Goal: Task Accomplishment & Management: Manage account settings

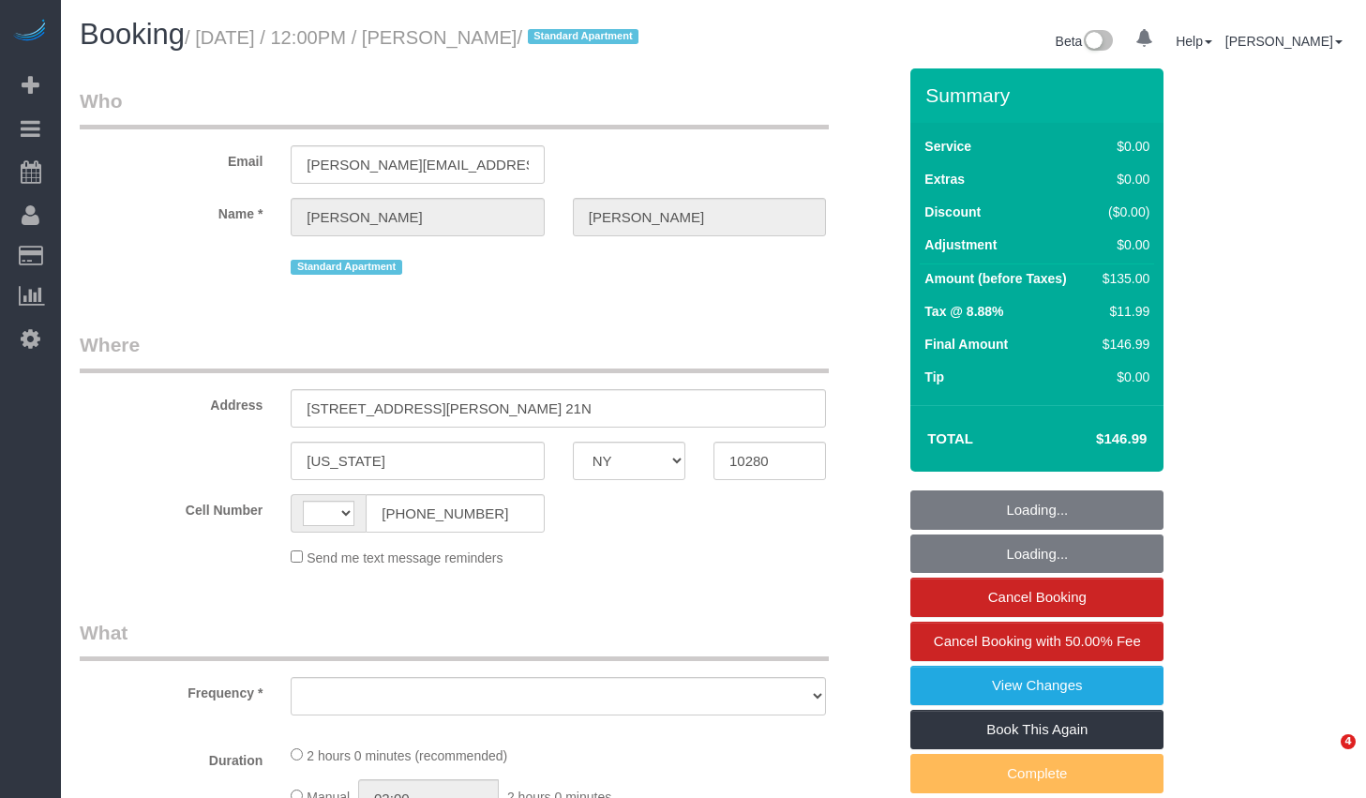
select select "NY"
select select "object:407"
select select "number:89"
select select "number:90"
select select "number:15"
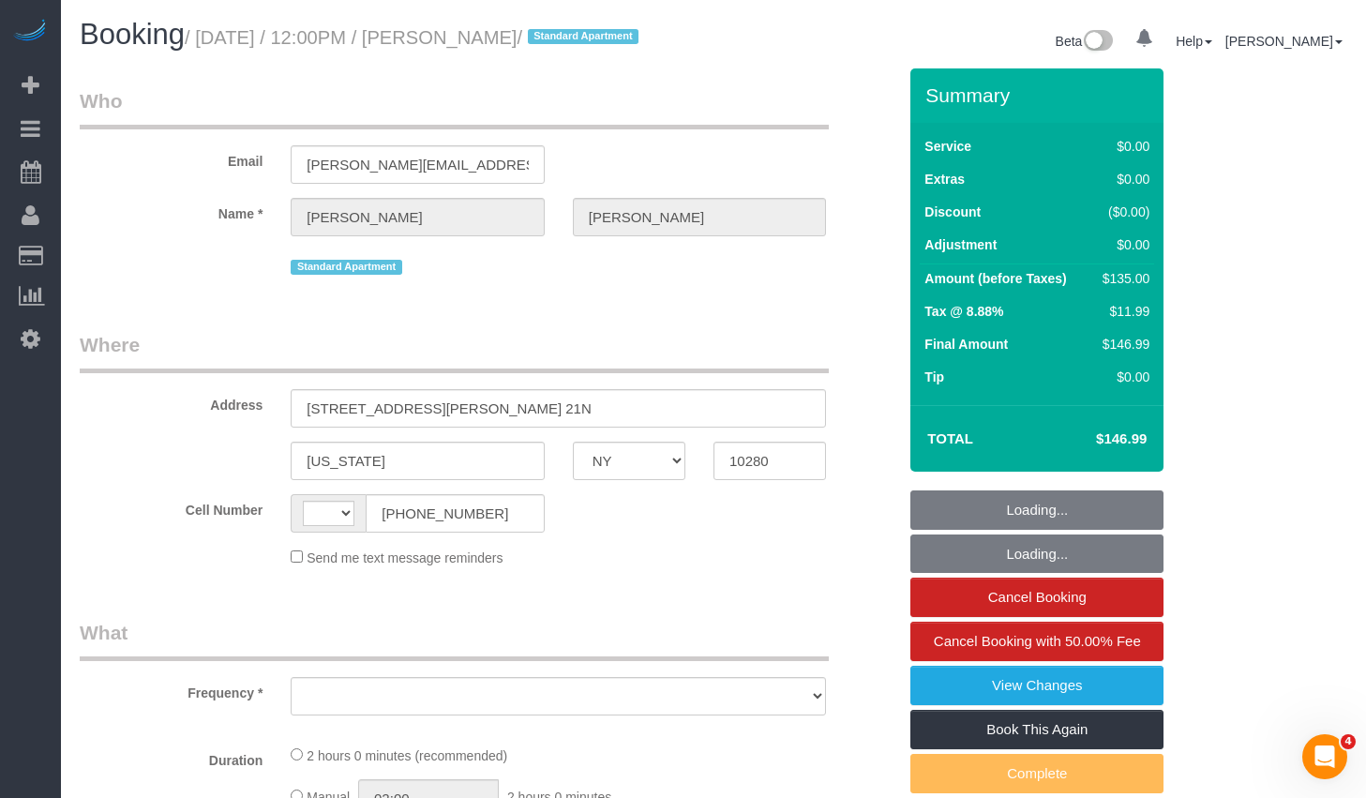
select select "number:6"
select select "number:21"
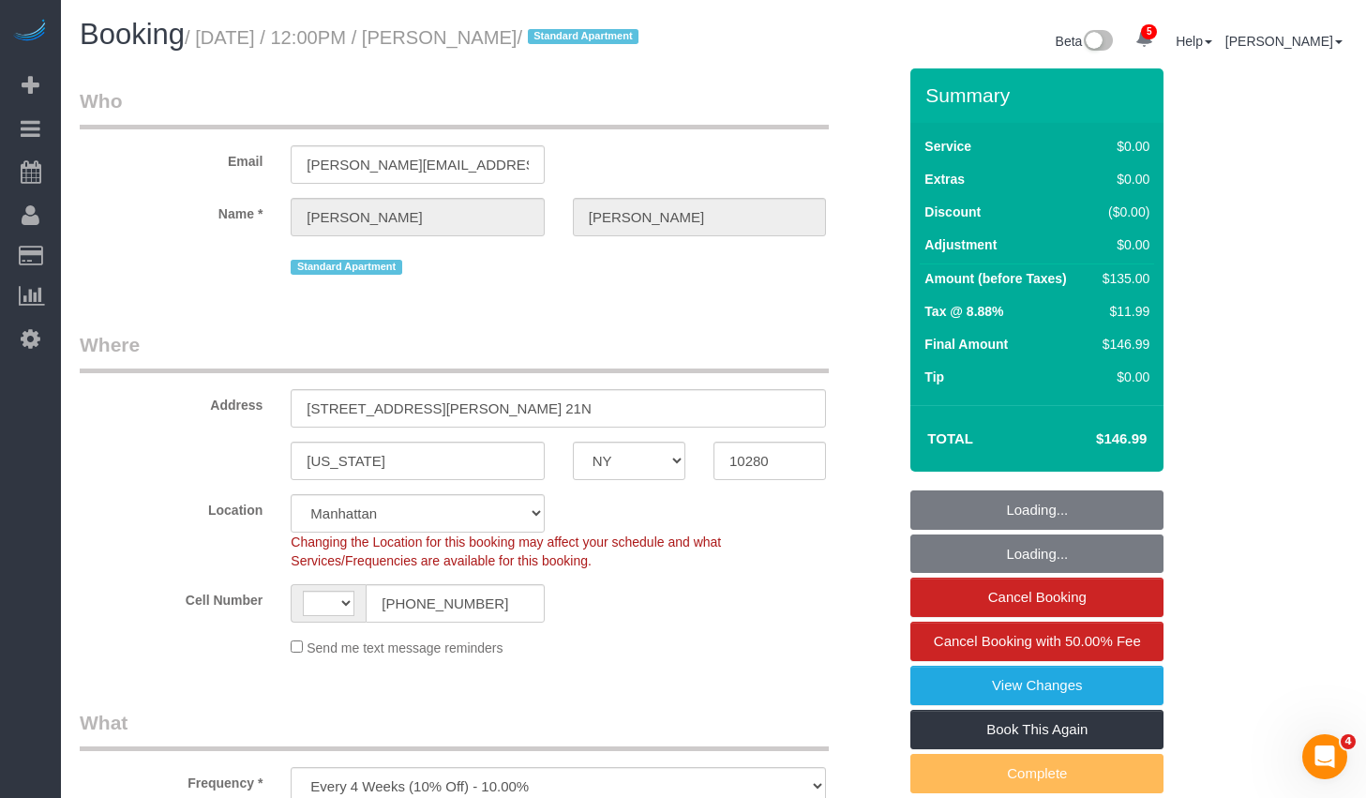
select select "object:687"
select select "string:[GEOGRAPHIC_DATA]"
select select "1"
select select "string:stripe-pm_1JdiWK4VGloSiKo7FQDjCJnW"
select select "spot1"
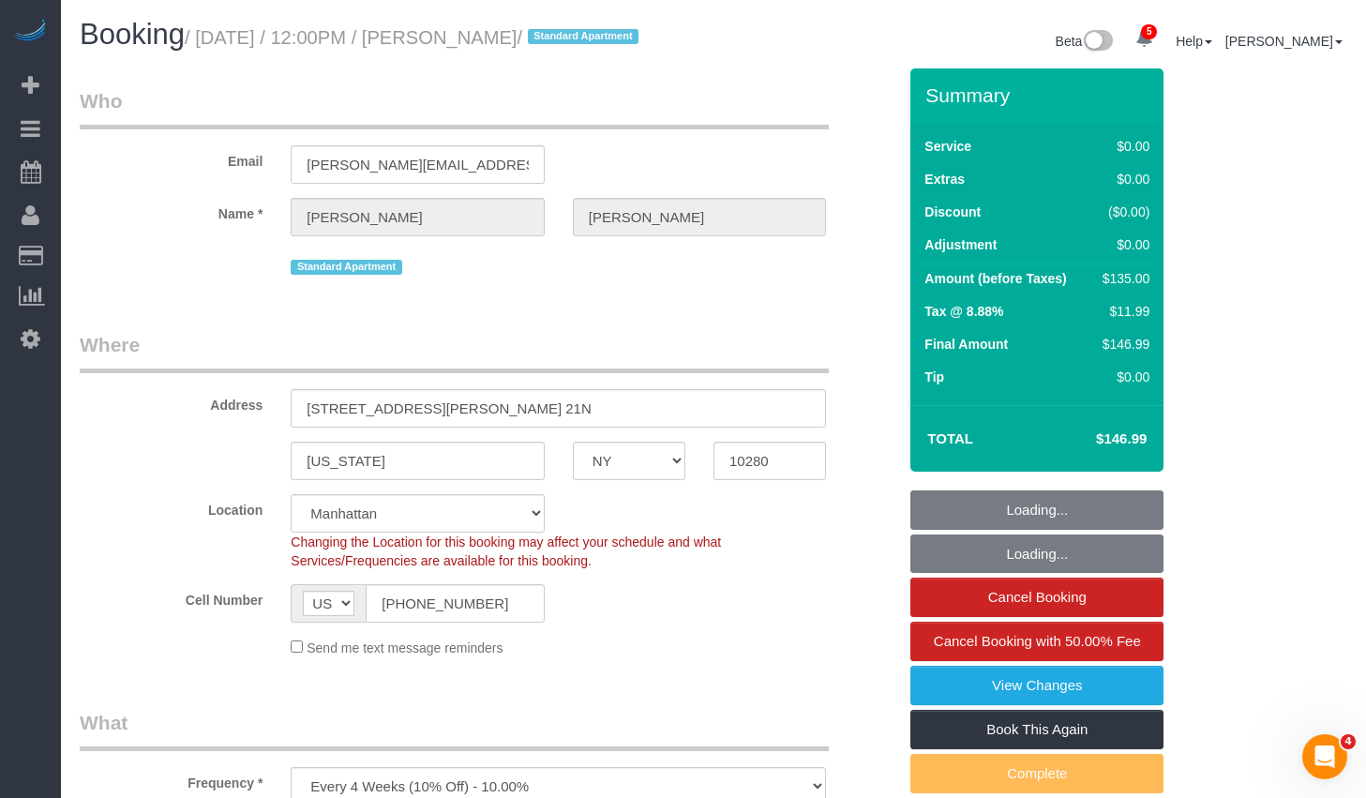
select select "1"
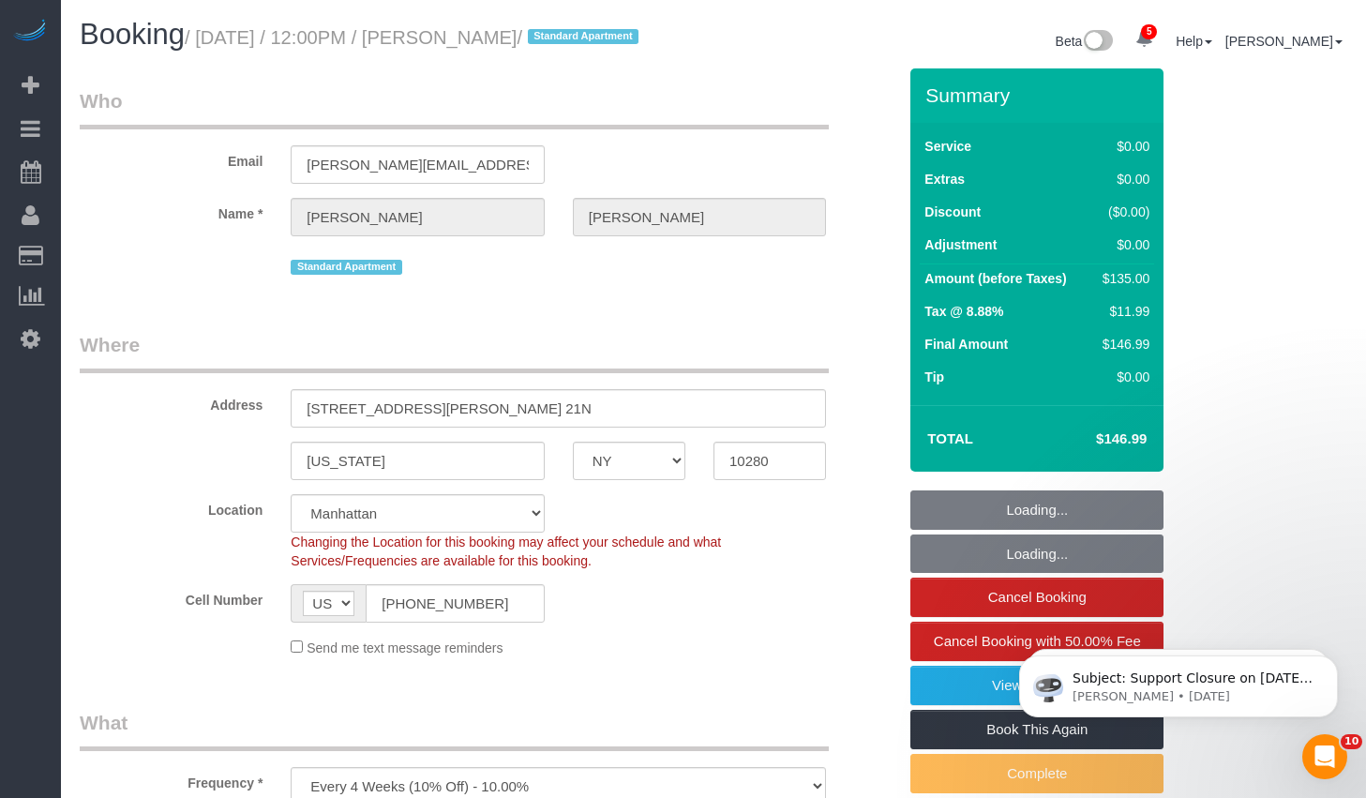
drag, startPoint x: 208, startPoint y: 38, endPoint x: 543, endPoint y: 42, distance: 334.6
click at [543, 42] on small "/ August 28, 2025 / 12:00PM / Eric Sweeney / Standard Apartment" at bounding box center [414, 37] width 459 height 21
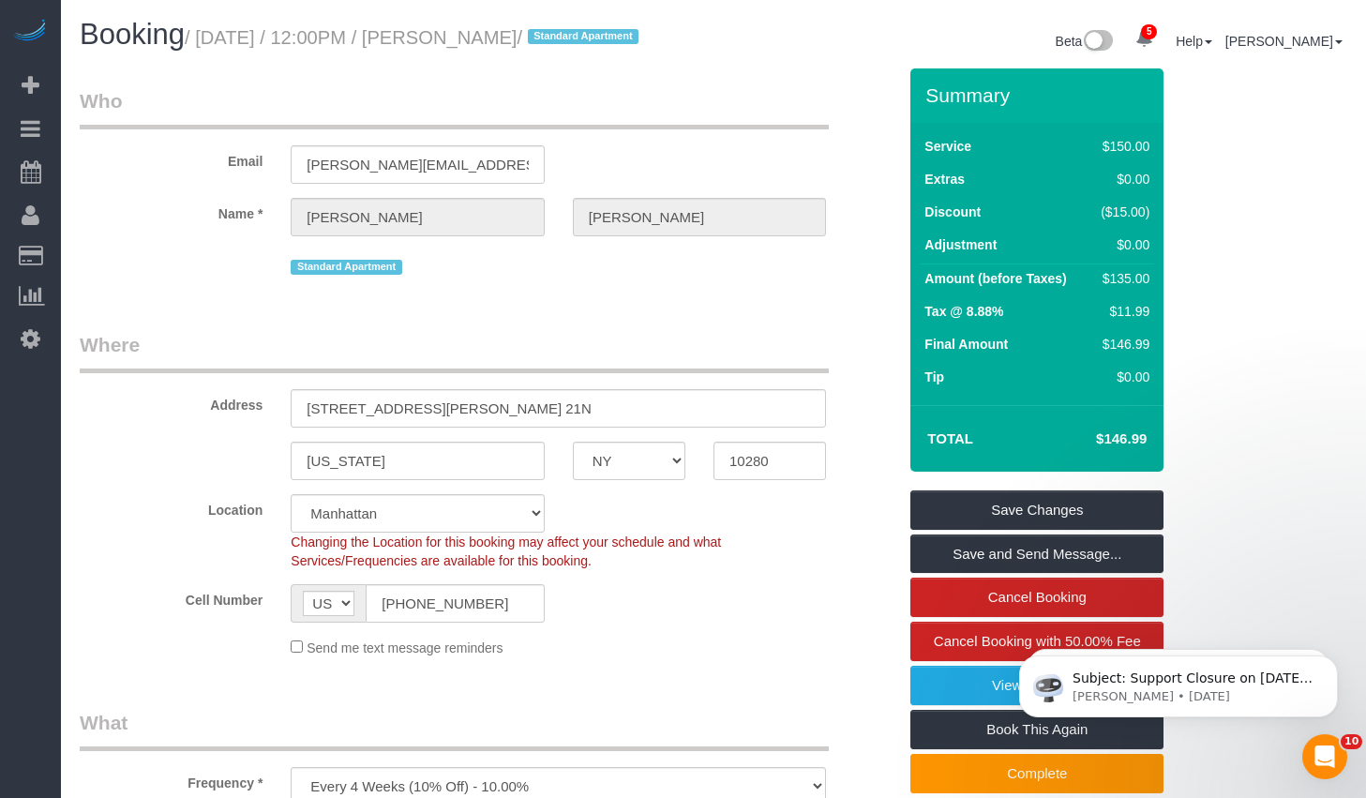
drag, startPoint x: 214, startPoint y: 39, endPoint x: 569, endPoint y: 47, distance: 355.3
click at [569, 47] on small "/ August 28, 2025 / 12:00PM / Eric Sweeney / Standard Apartment" at bounding box center [414, 37] width 459 height 21
copy small "August 28, 2025 / 12:00PM / Eric Sweeney"
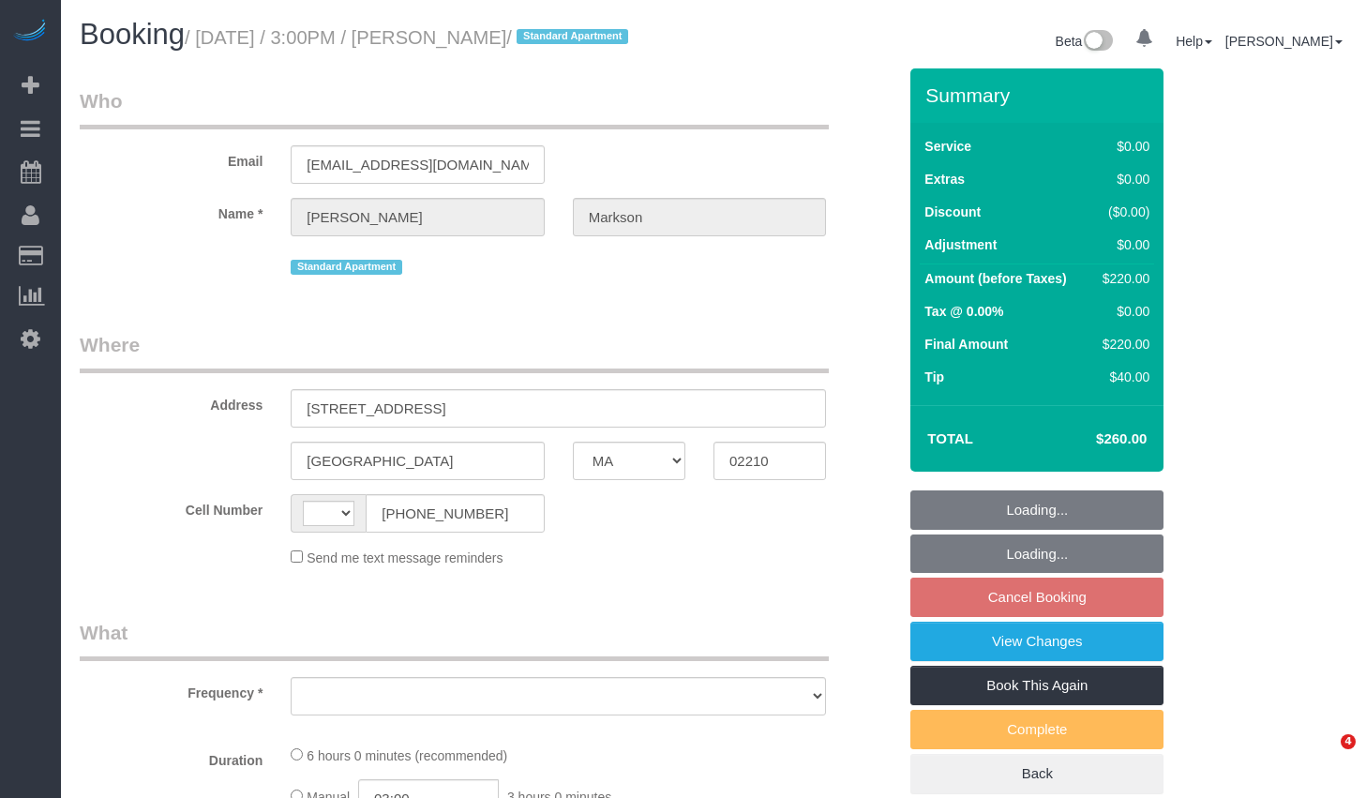
select select "MA"
select select "string:US"
select select "number:63"
select select "number:90"
select select "number:14"
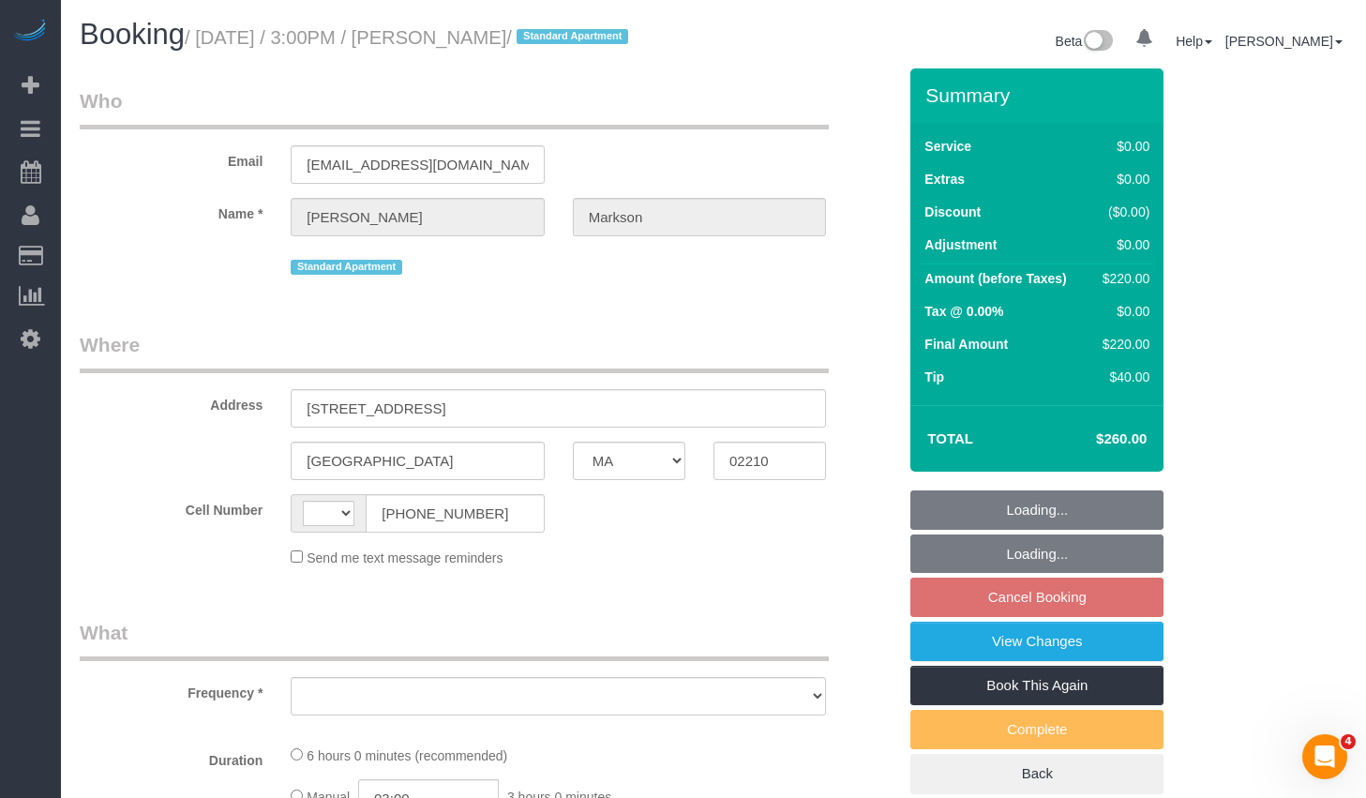
select select "number:5"
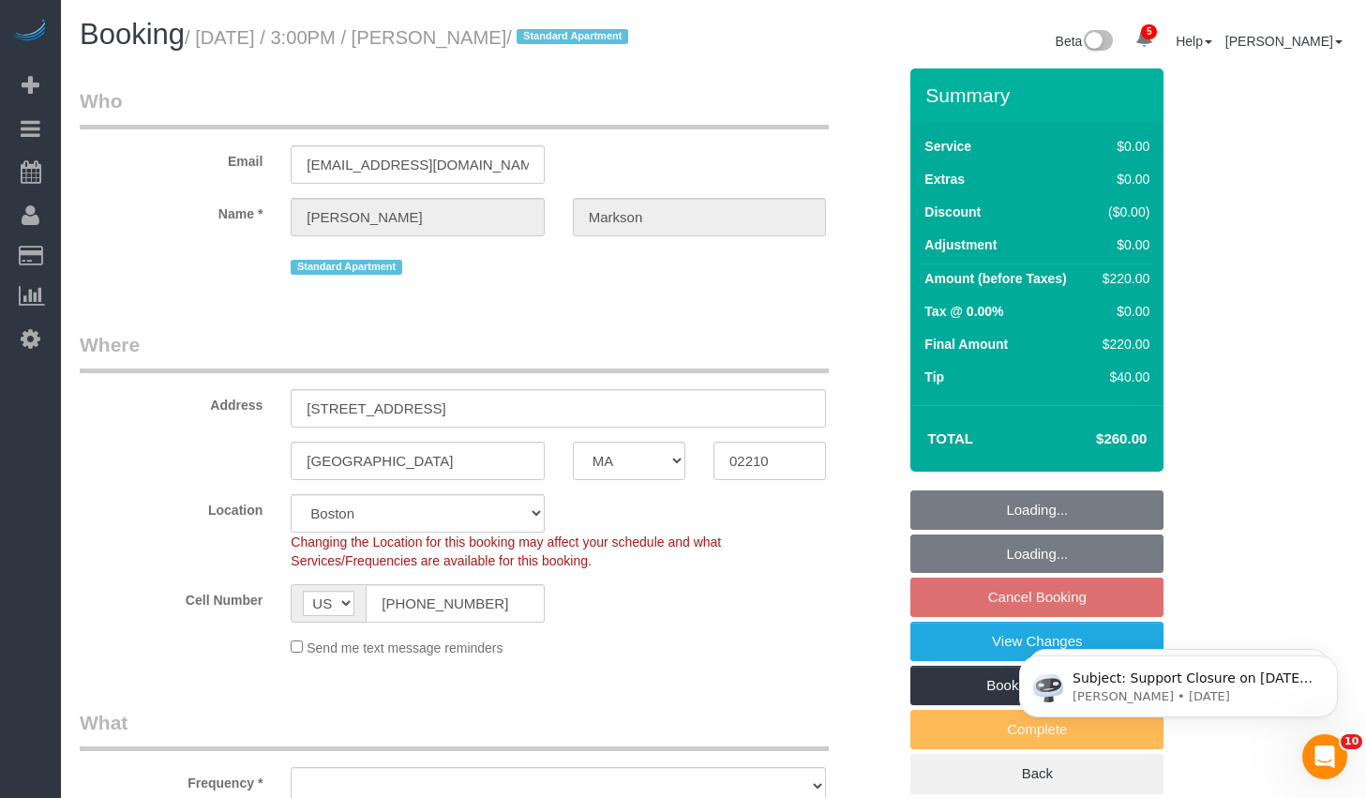
select select "object:806"
select select "string:stripe-pm_1MAOVx4VGloSiKo7fukt4Ol8"
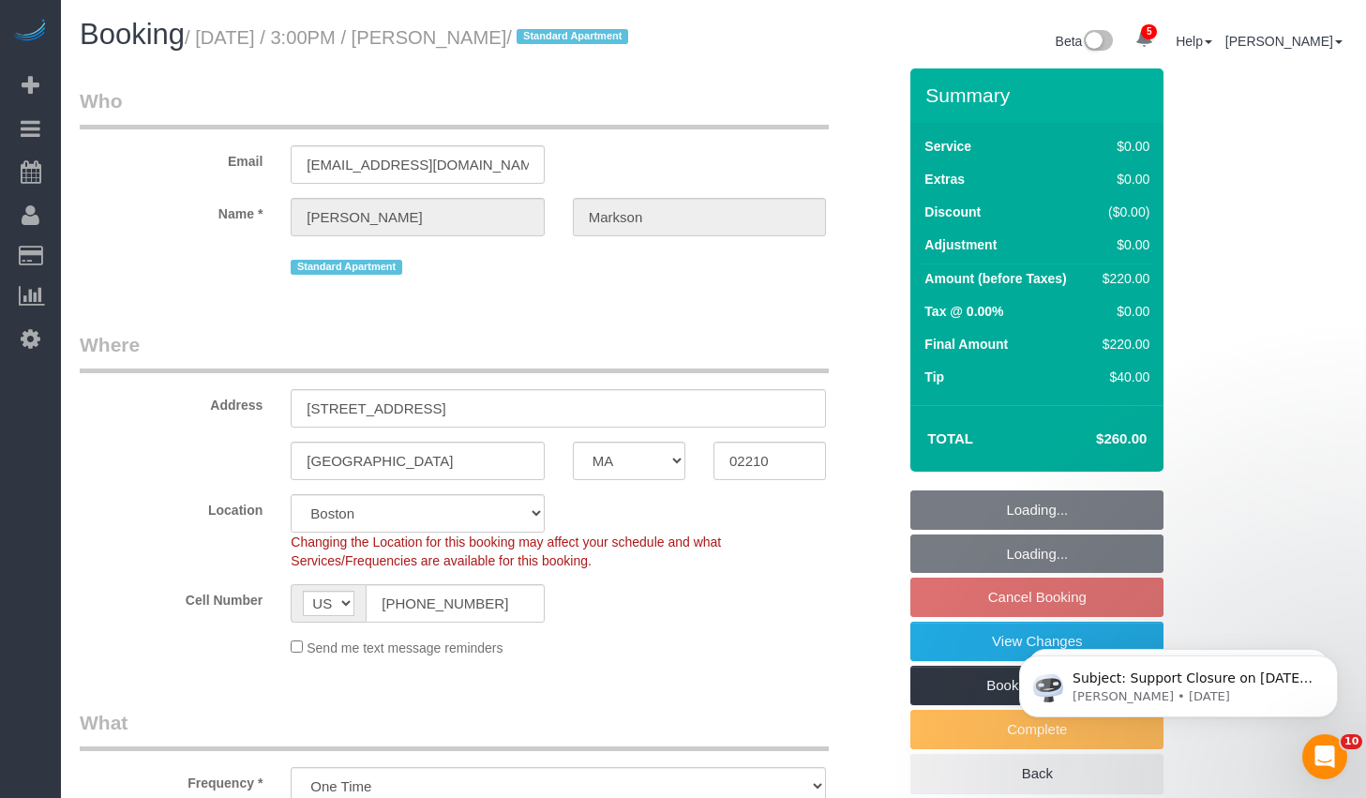
select select "object:866"
select select "2"
select select "spot8"
select select "2"
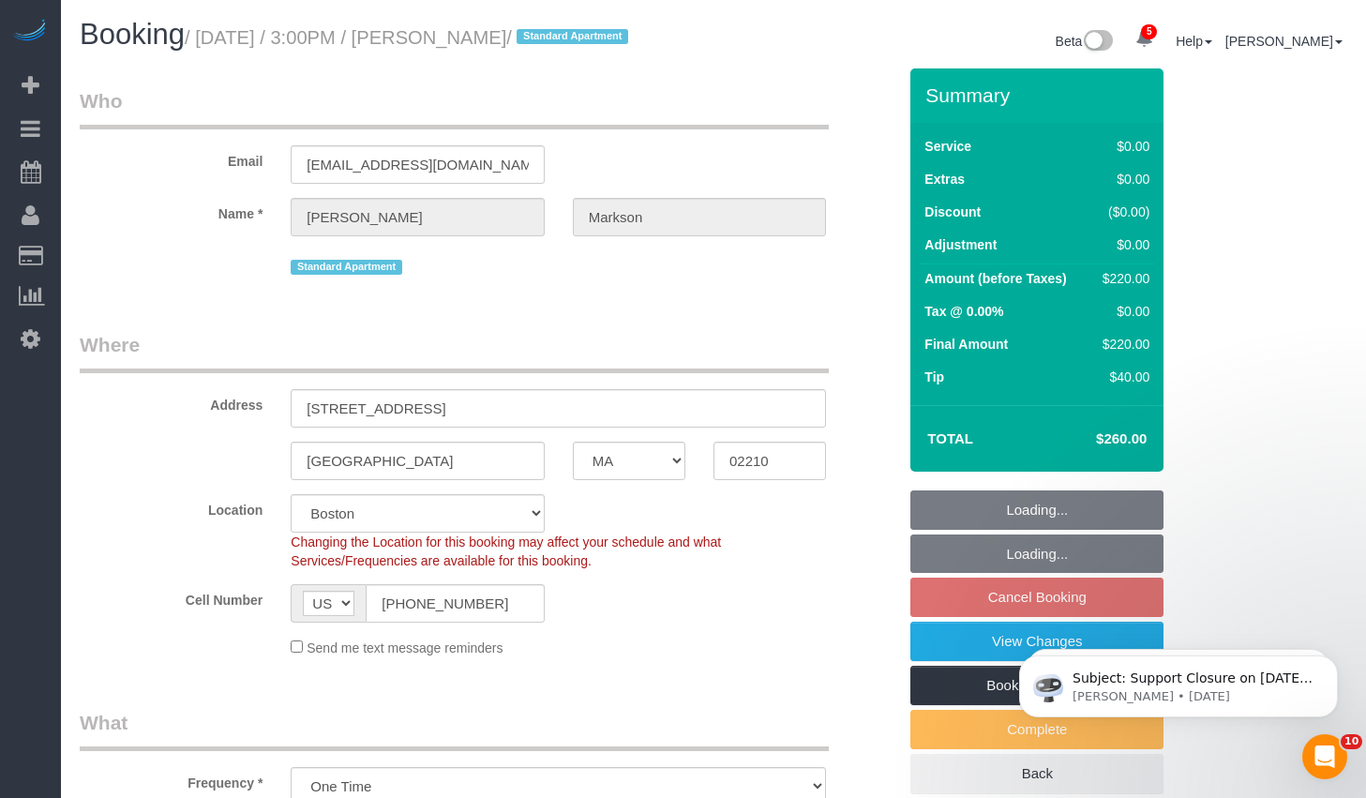
select select "2"
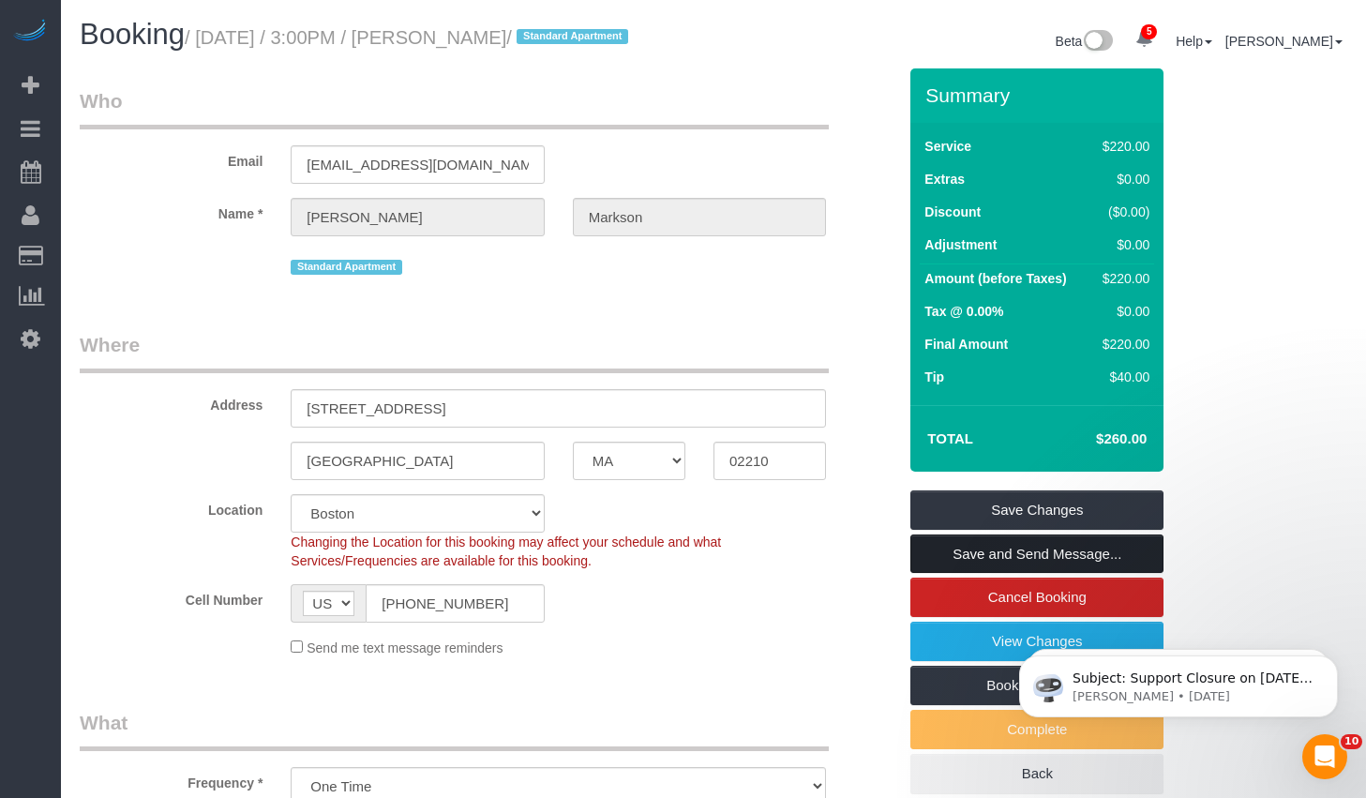
click at [1000, 574] on link "Save and Send Message..." at bounding box center [1036, 553] width 253 height 39
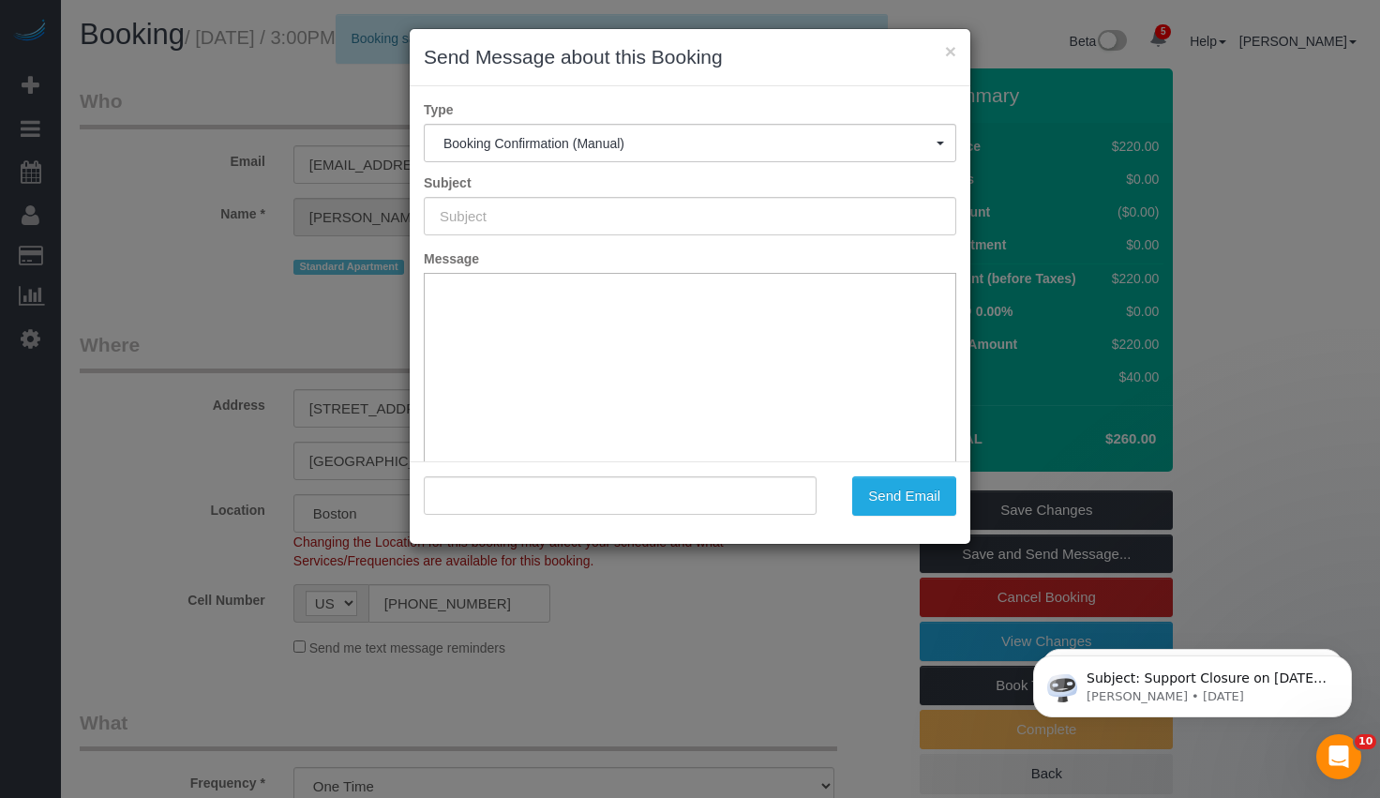
type input "Cleaning Confirmed for 09/05/2025 at 3:00pm"
type input ""Ashley Markson" <ashleymarkson21@gmail.com>"
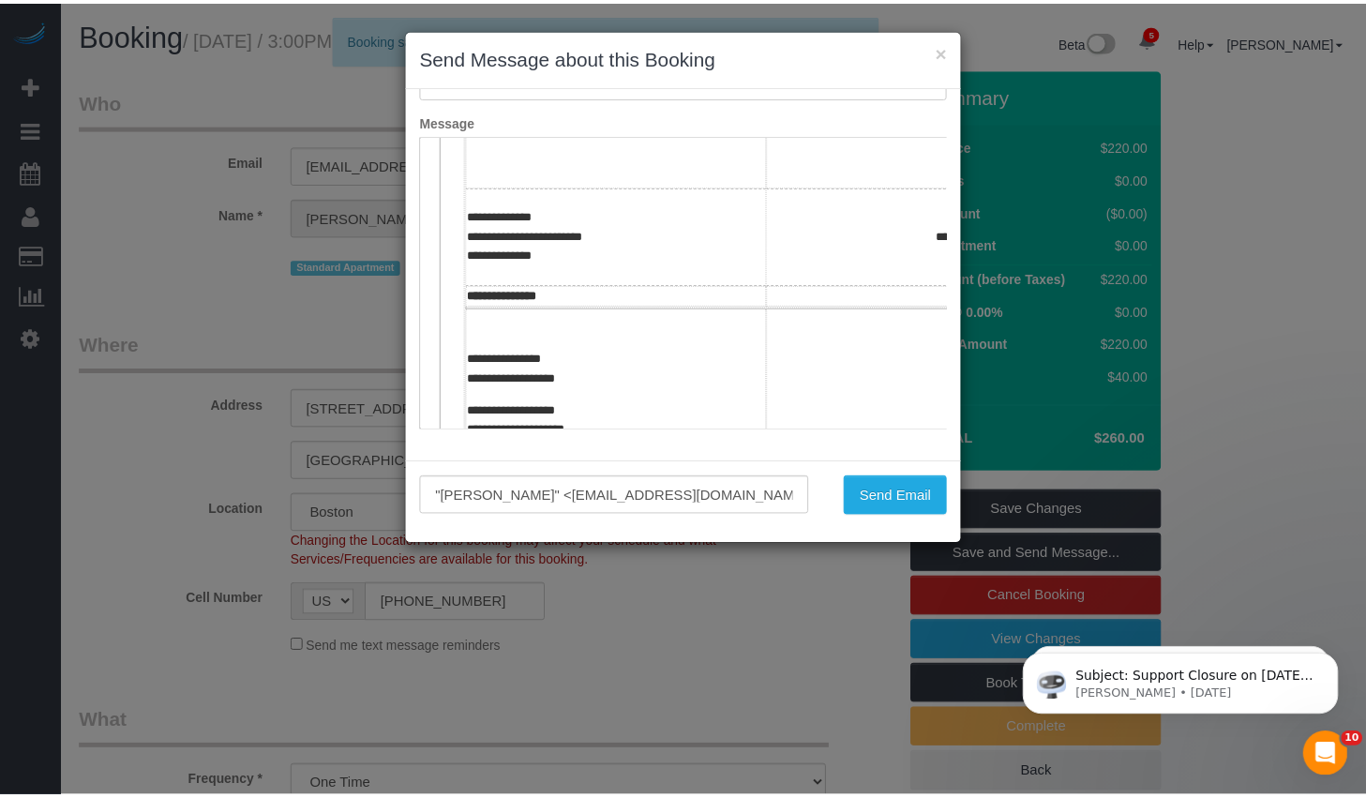
scroll to position [542, 0]
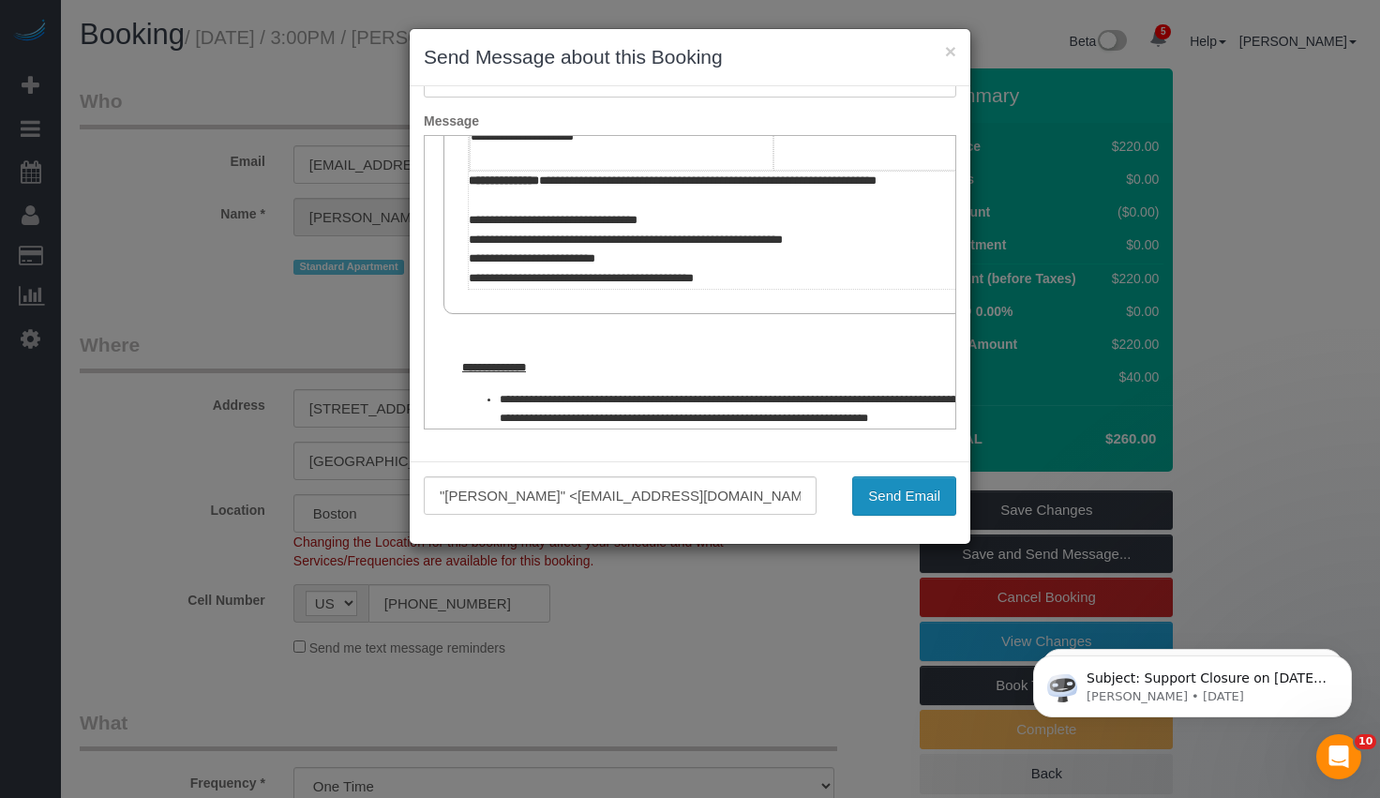
click at [880, 481] on button "Send Email" at bounding box center [904, 495] width 104 height 39
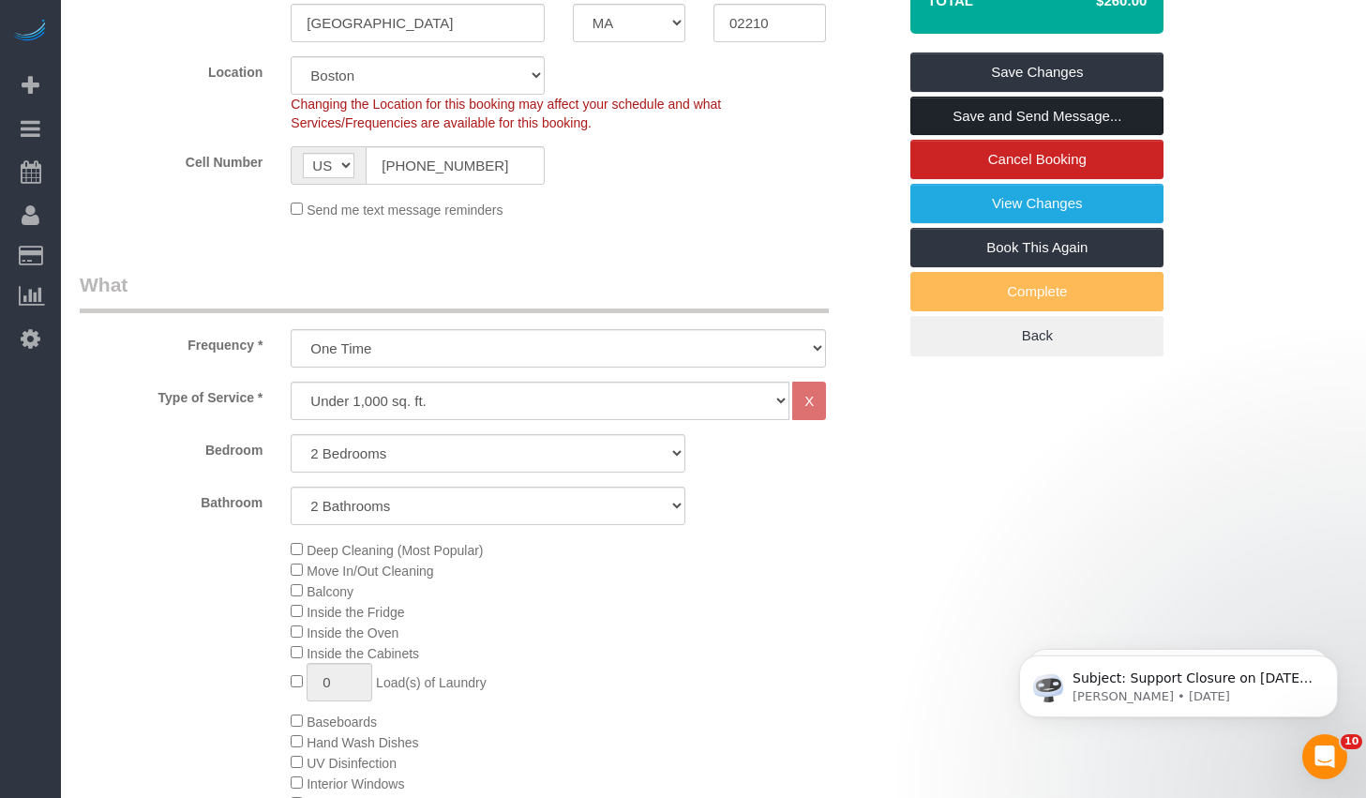
scroll to position [0, 0]
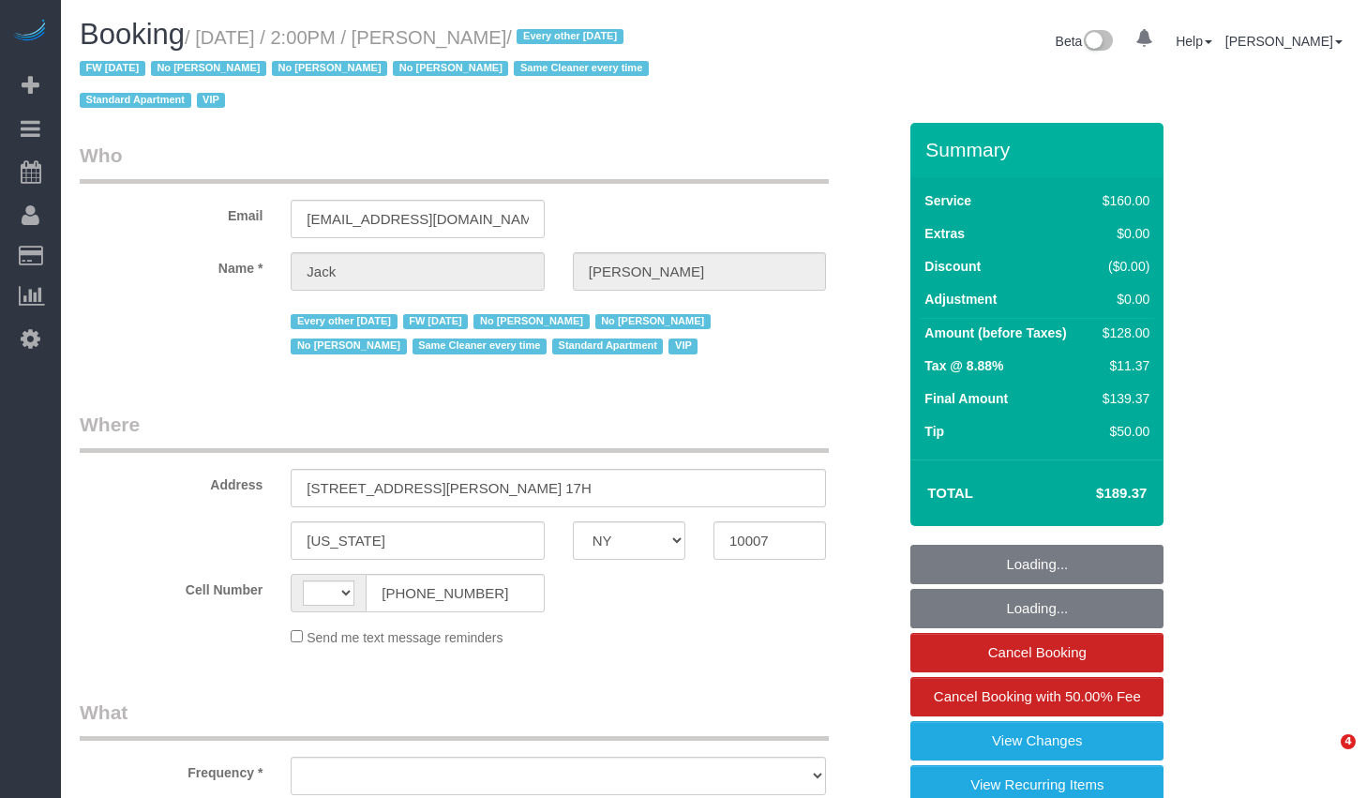
select select "NY"
select select "object:452"
select select "string:[GEOGRAPHIC_DATA]"
select select "number:56"
select select "number:78"
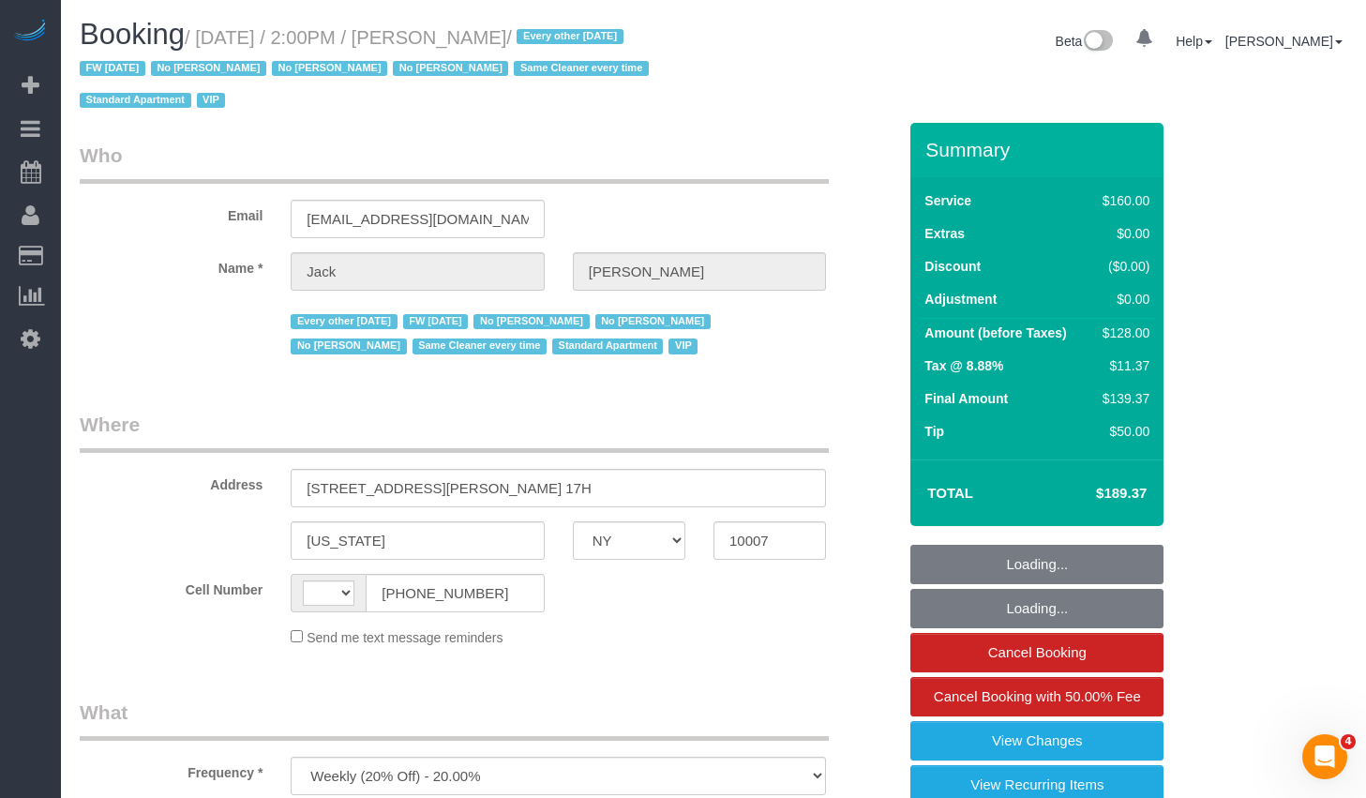
select select "number:15"
select select "number:6"
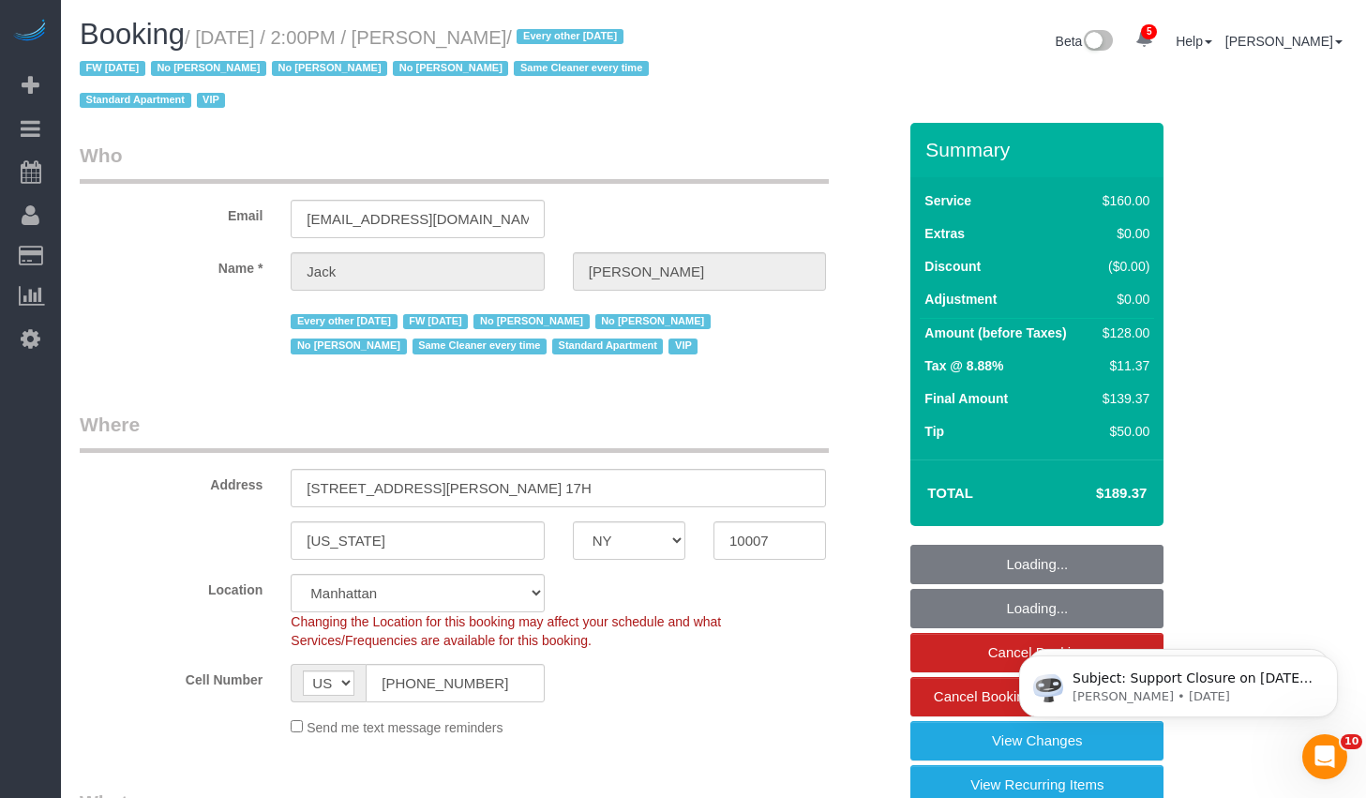
select select "string:stripe-pm_1R9Bsk4VGloSiKo7ufTdcySD"
select select "spot1"
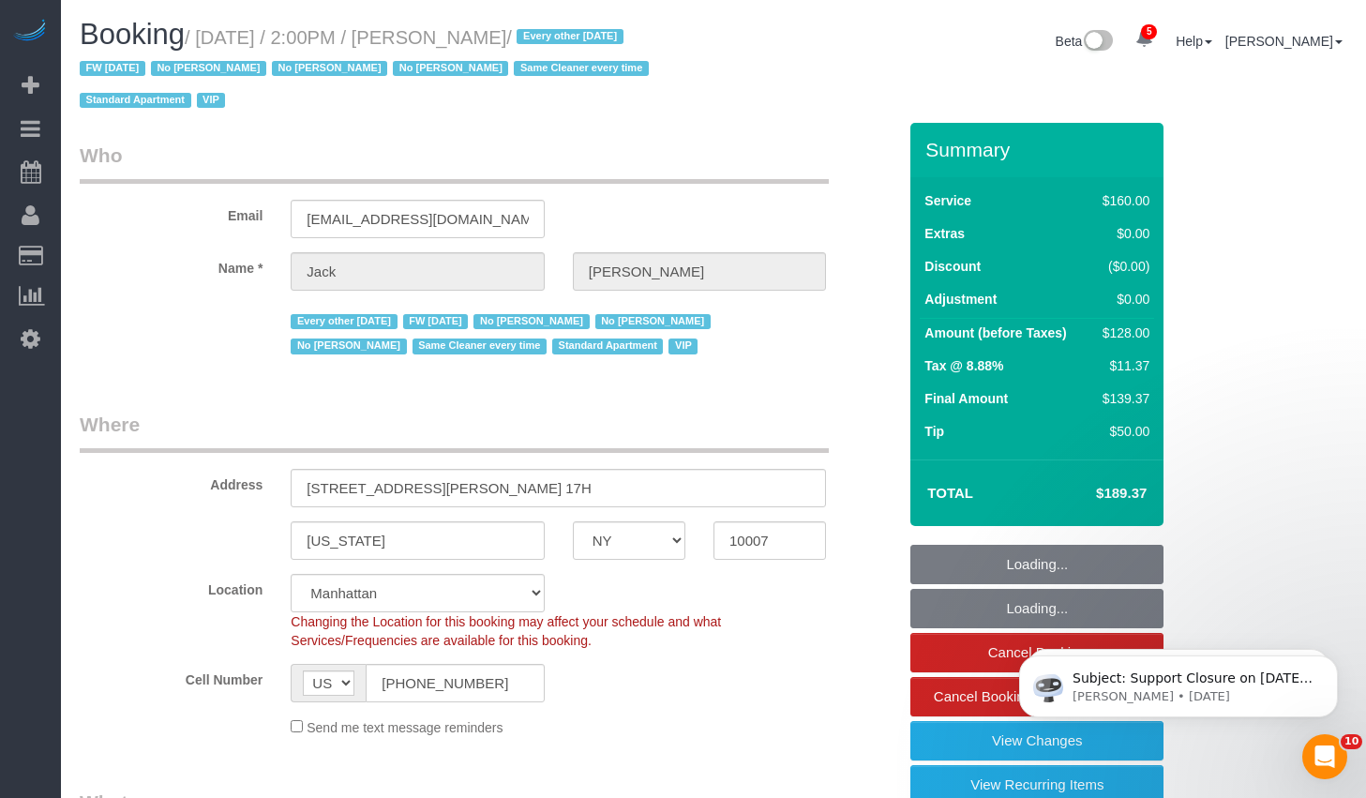
select select "object:1380"
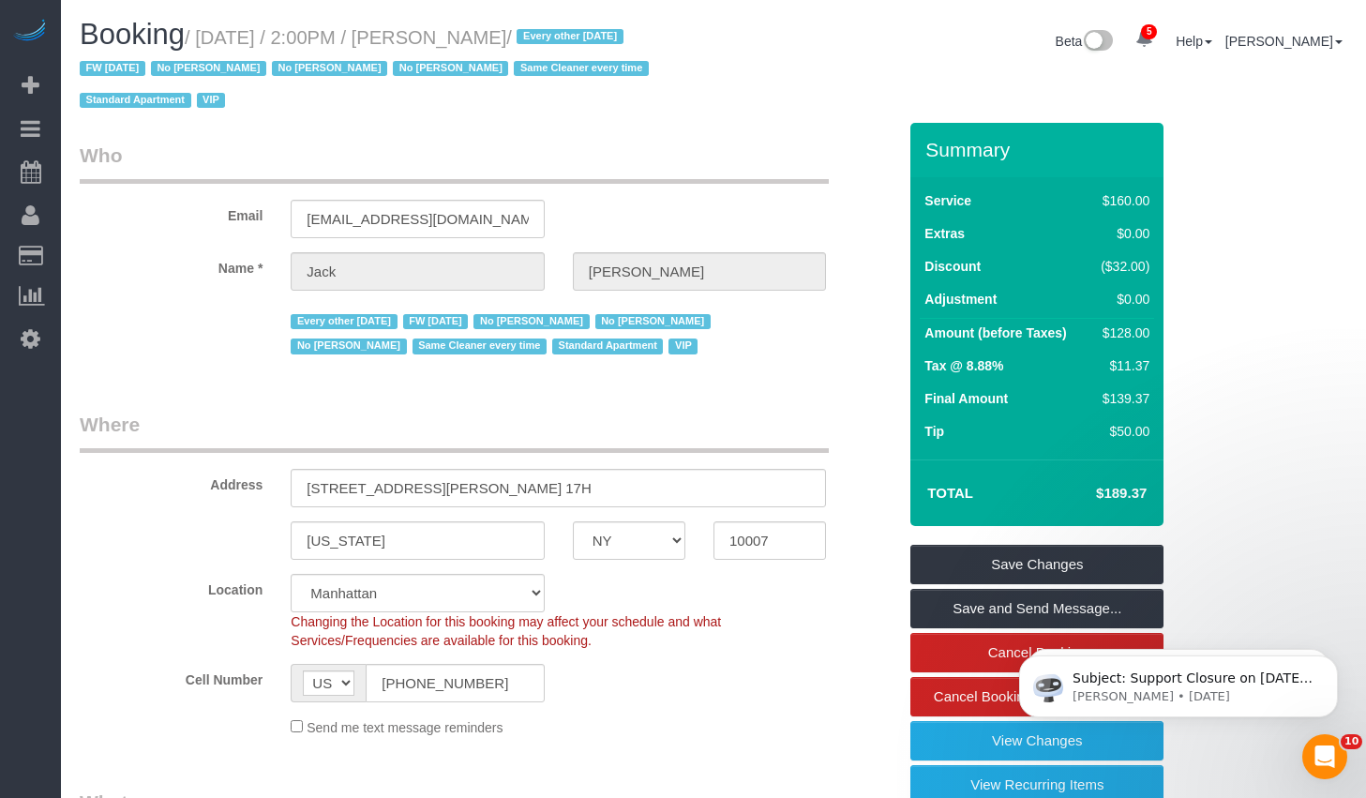
click at [560, 498] on input "49 Chambers Street, Apt. 17H" at bounding box center [558, 488] width 535 height 38
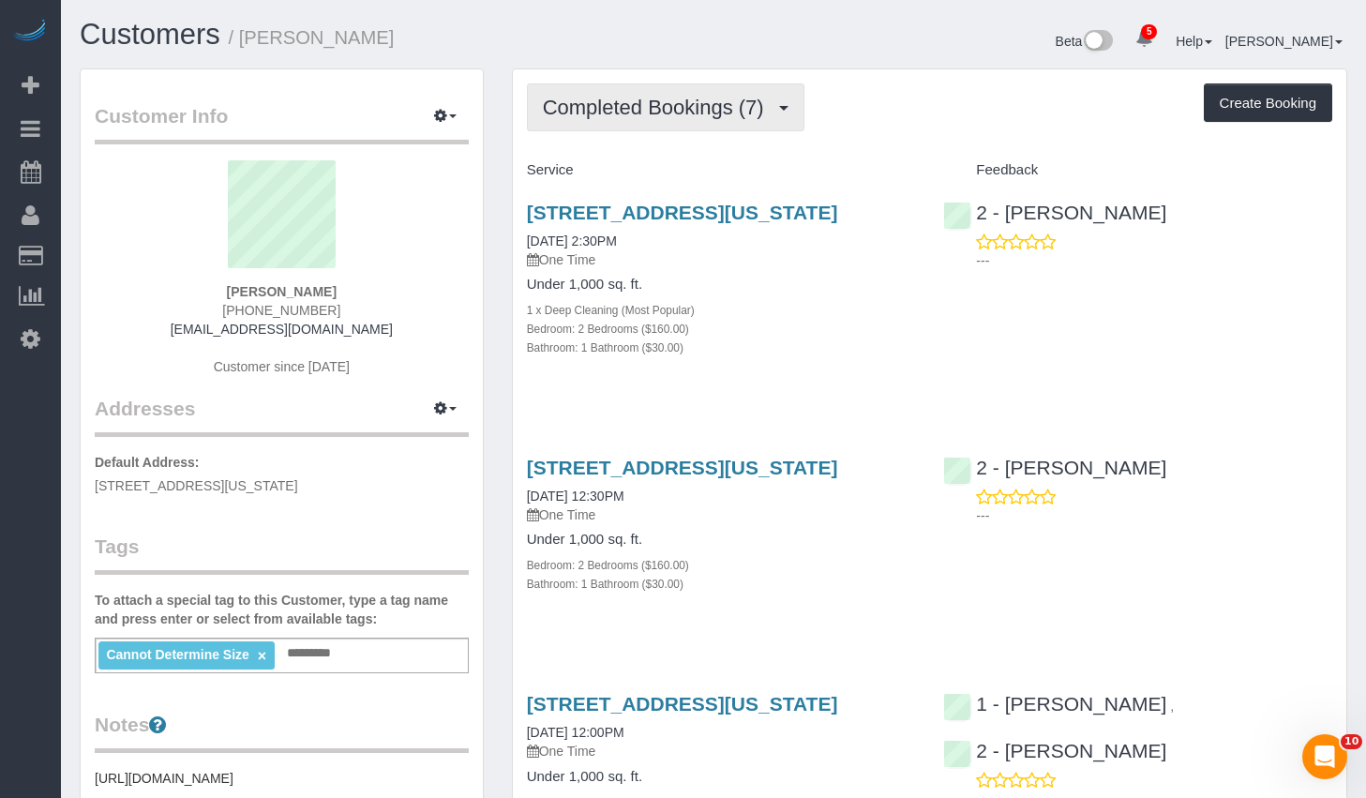
click at [739, 111] on span "Completed Bookings (7)" at bounding box center [658, 107] width 231 height 23
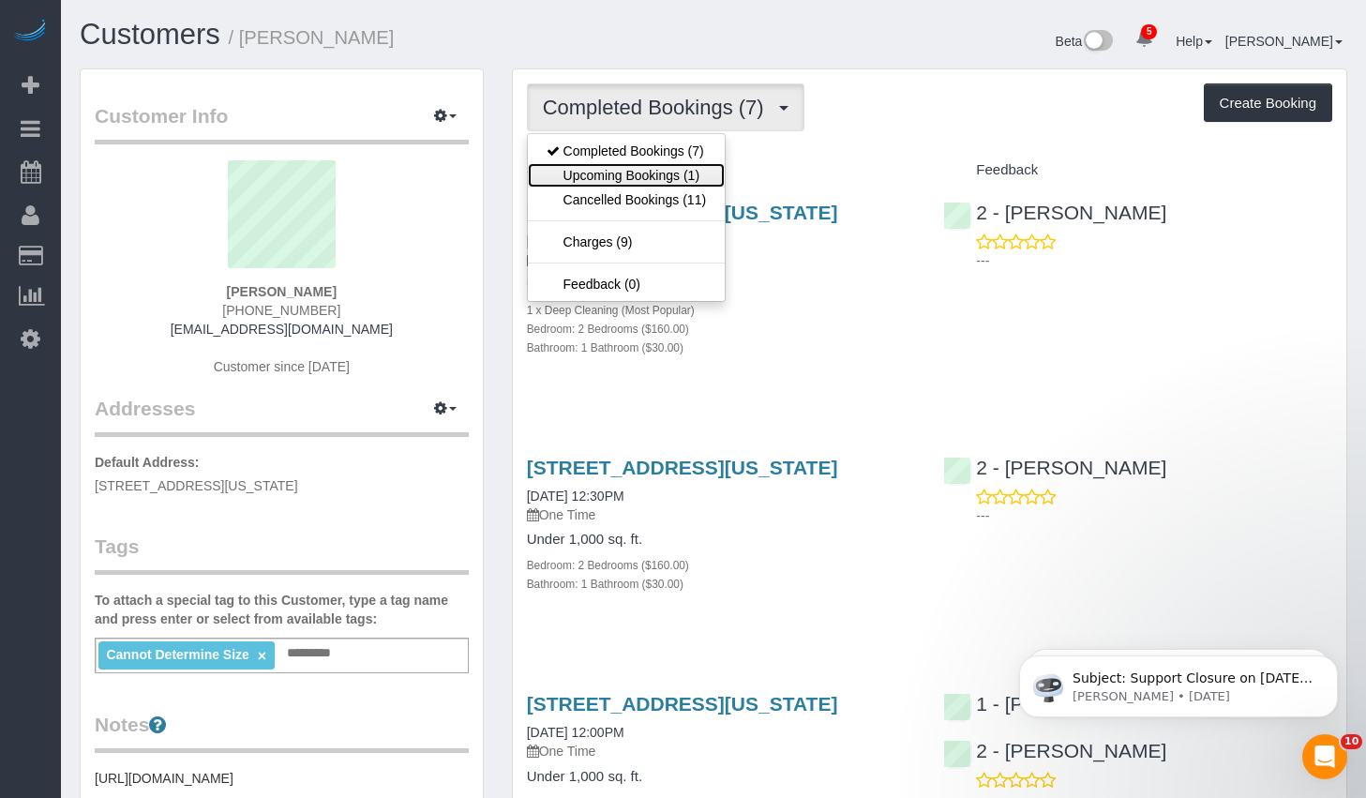
click at [644, 178] on link "Upcoming Bookings (1)" at bounding box center [626, 175] width 197 height 24
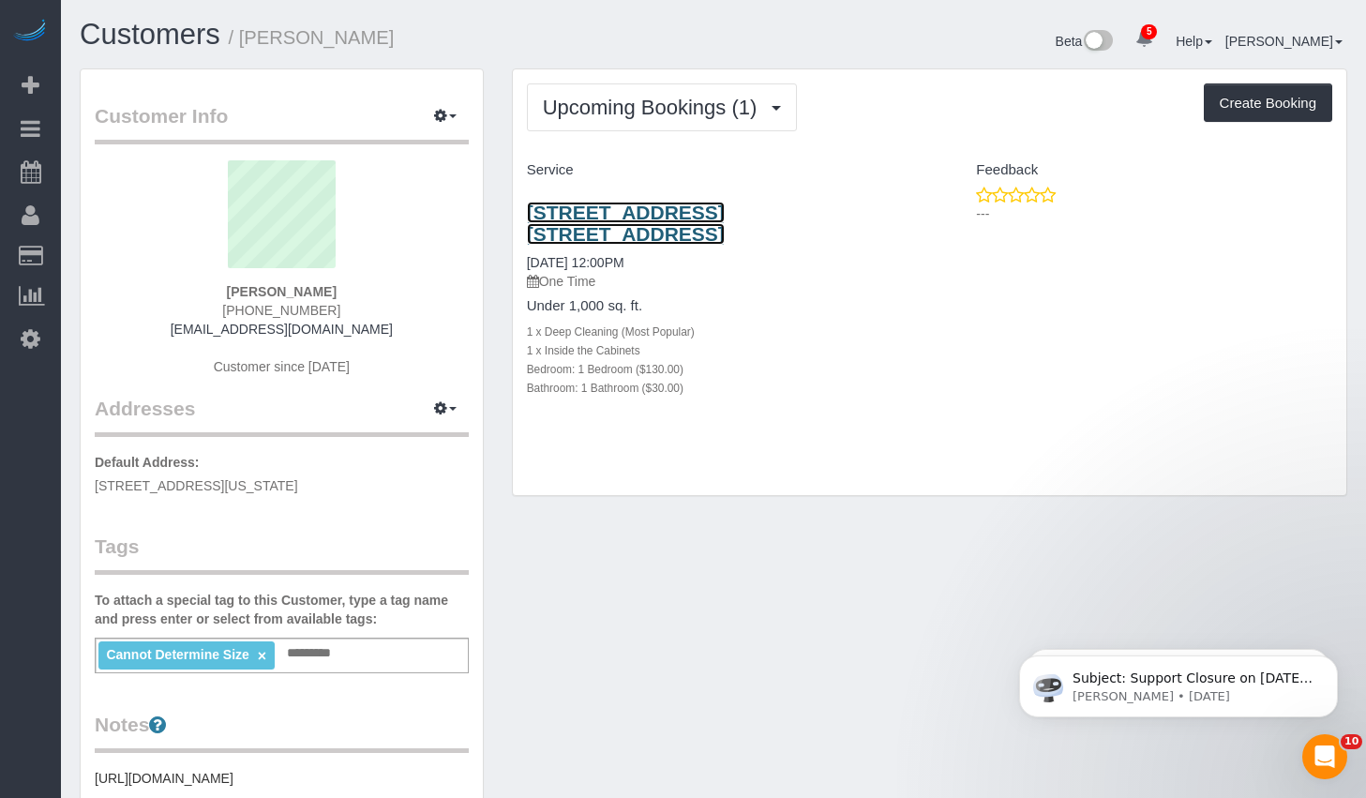
click at [663, 204] on link "302 West 12th Street, Apt. 11f, Manhattan, NY 10014" at bounding box center [626, 223] width 198 height 43
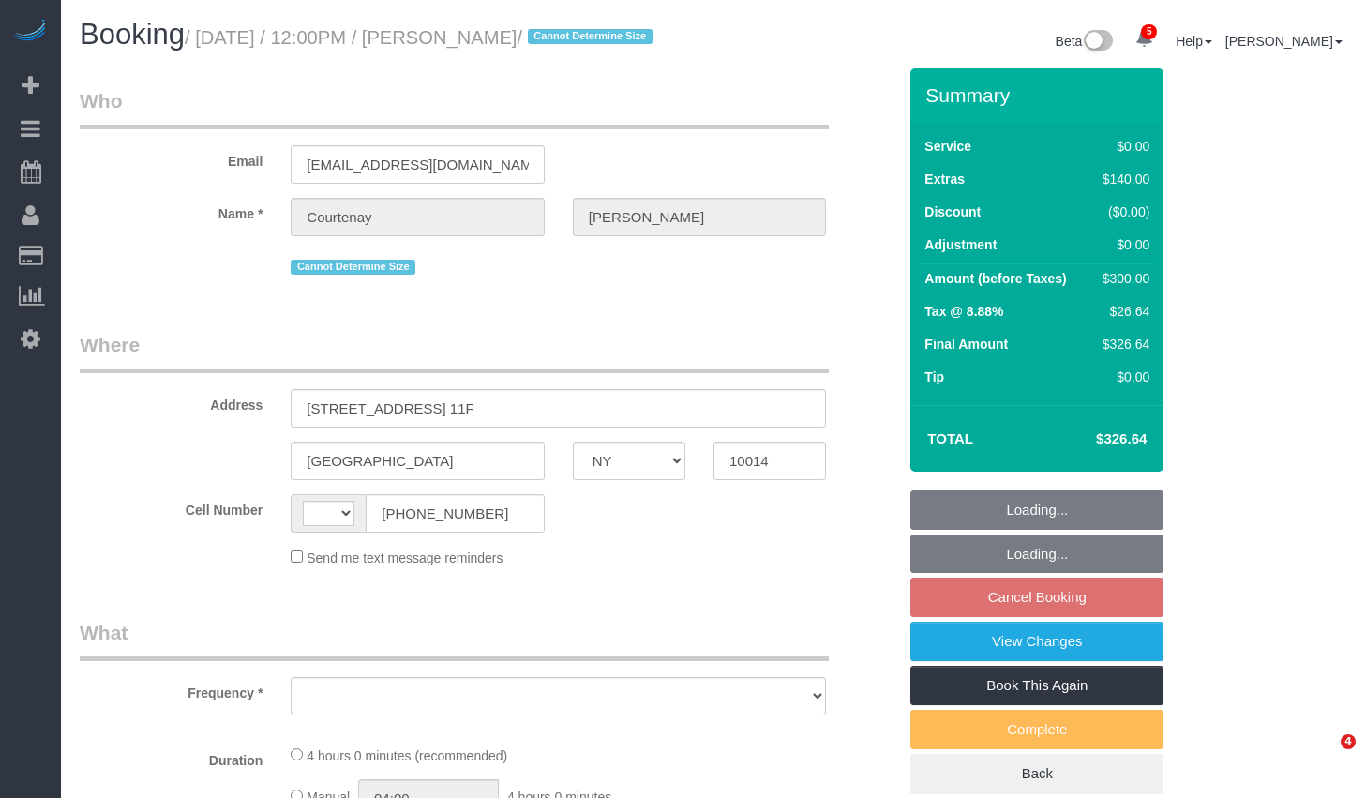
select select "NY"
select select "string:US"
select select "object:659"
select select "number:57"
select select "number:75"
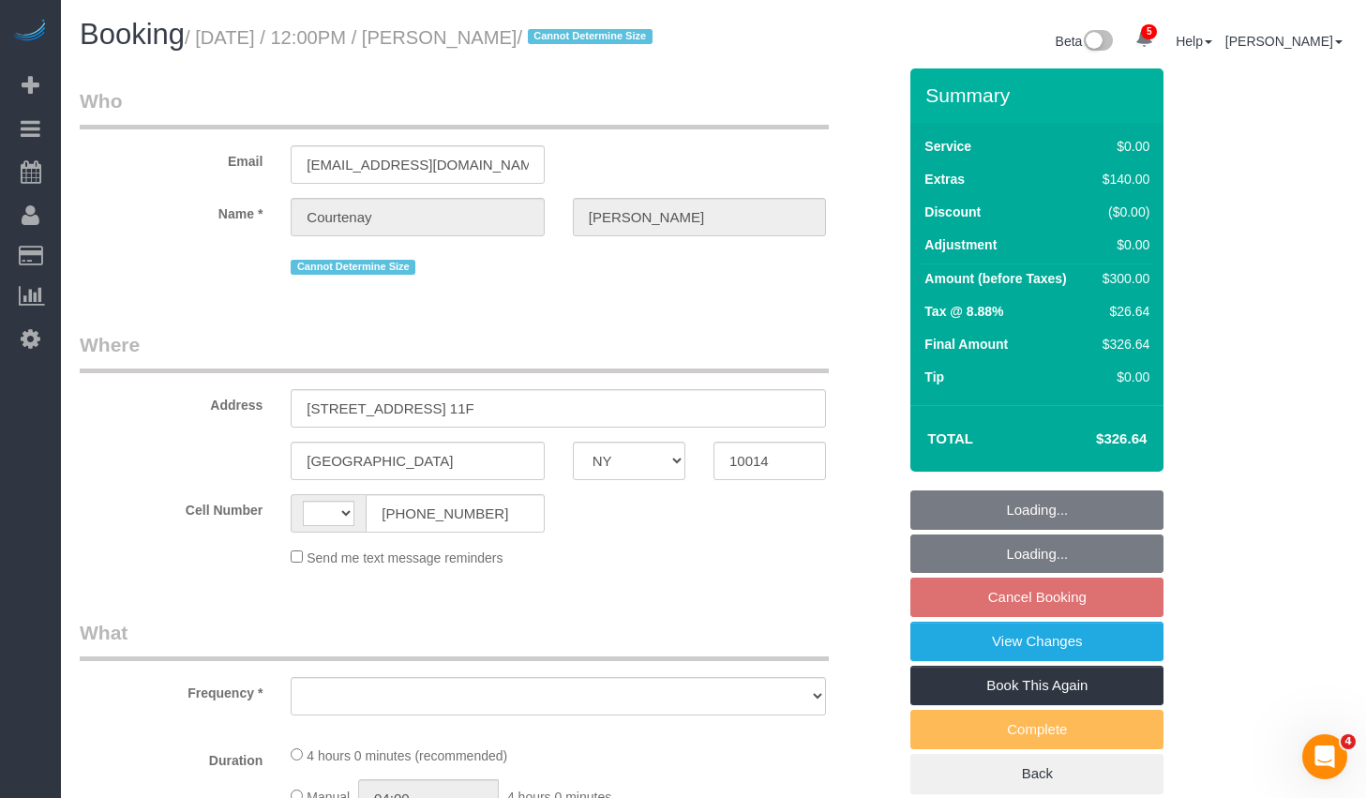
select select "number:15"
select select "number:7"
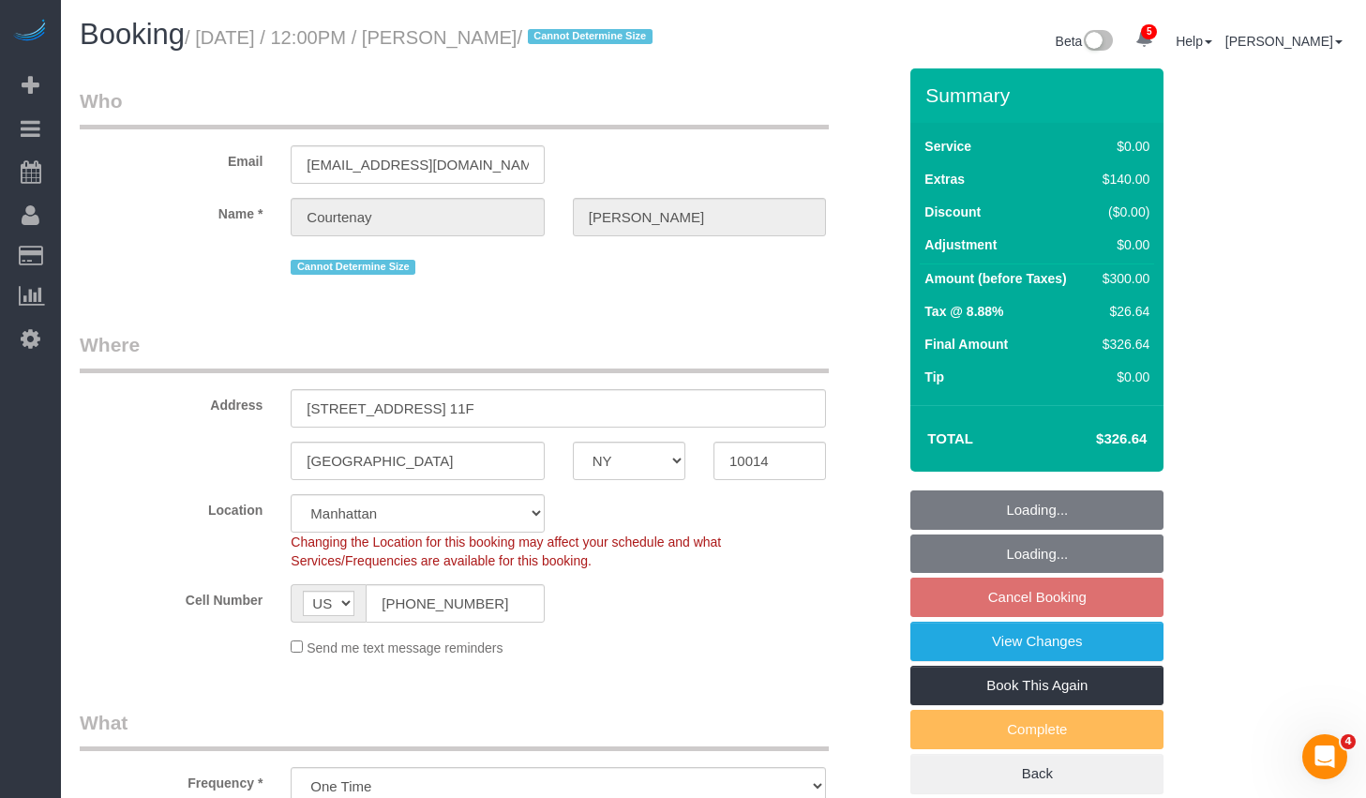
select select "object:810"
select select "string:stripe-pm_1RwpLJ4VGloSiKo7v6odXzfJ"
select select "1"
select select "spot3"
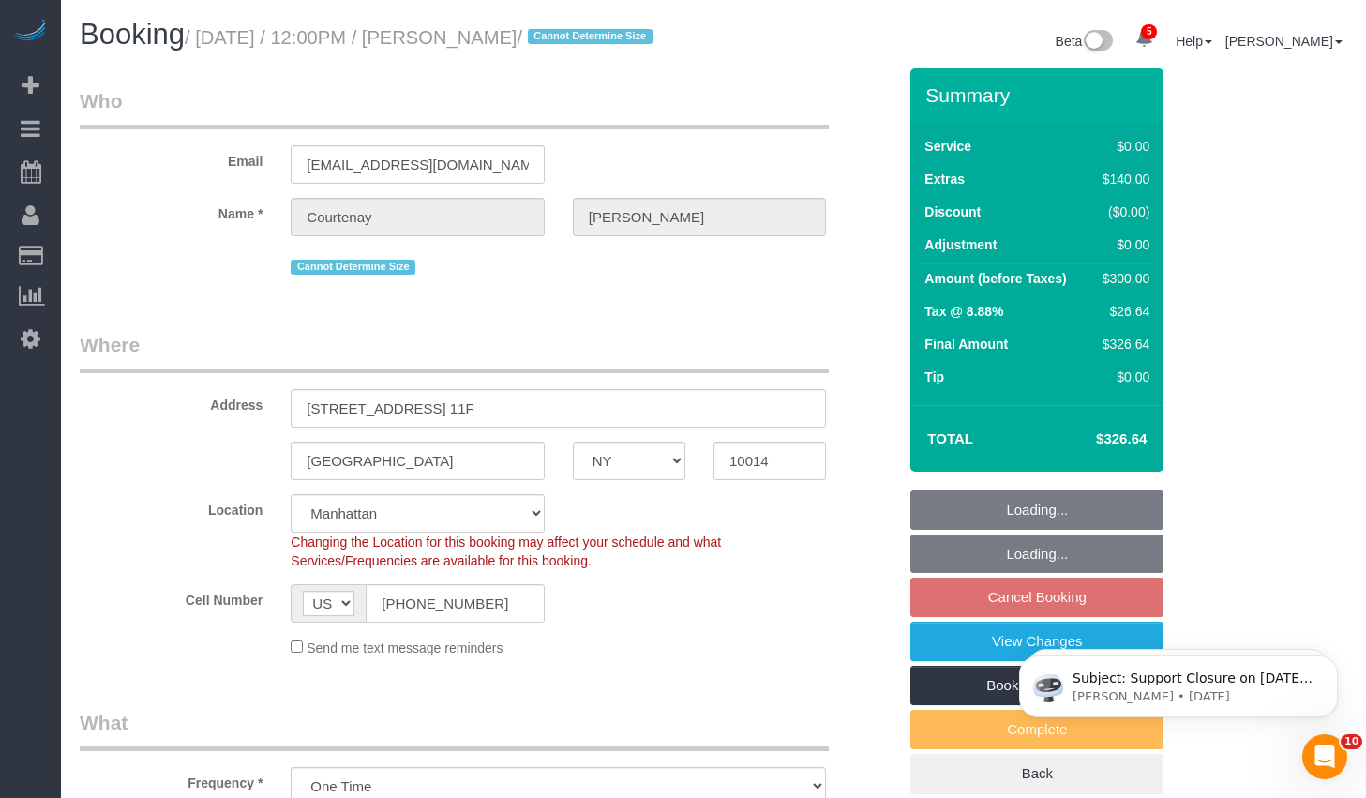
select select "1"
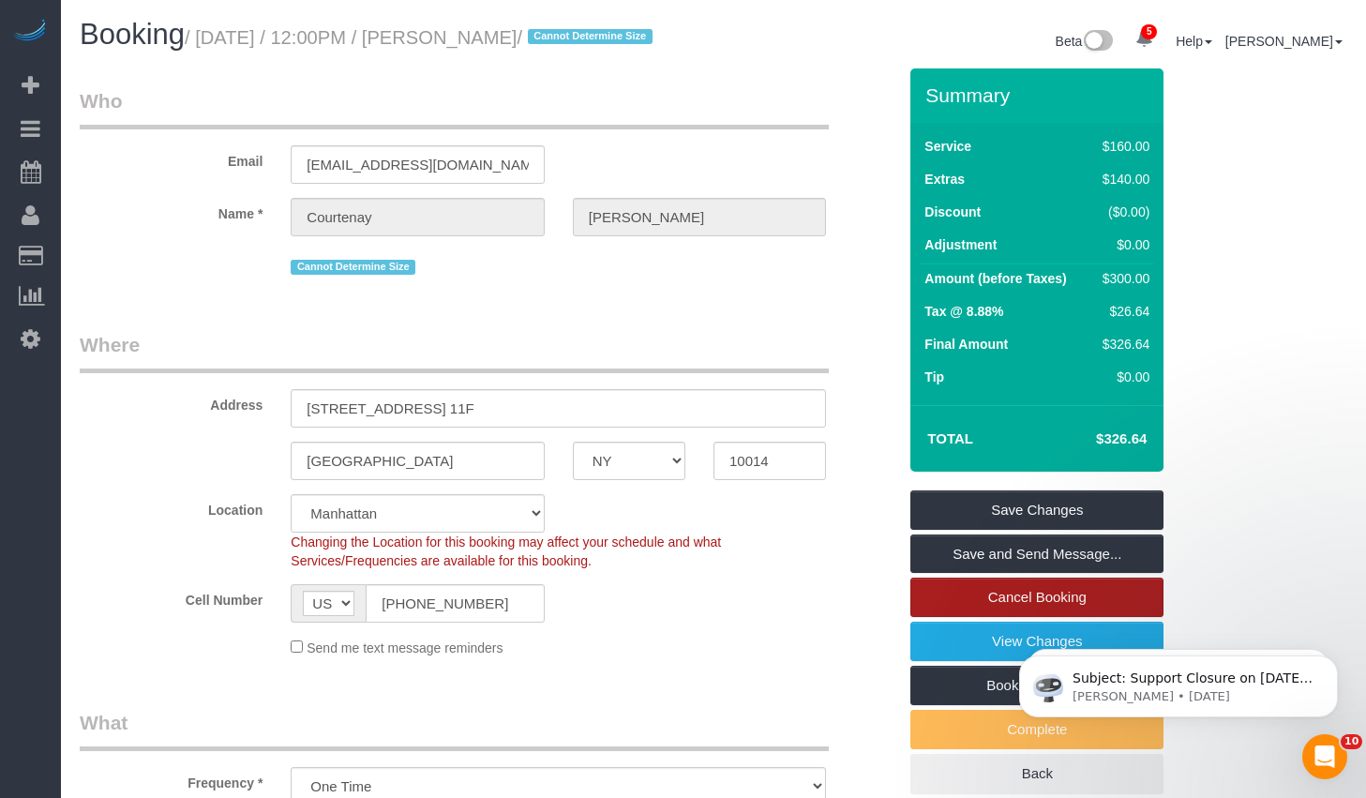
click at [981, 617] on link "Cancel Booking" at bounding box center [1036, 596] width 253 height 39
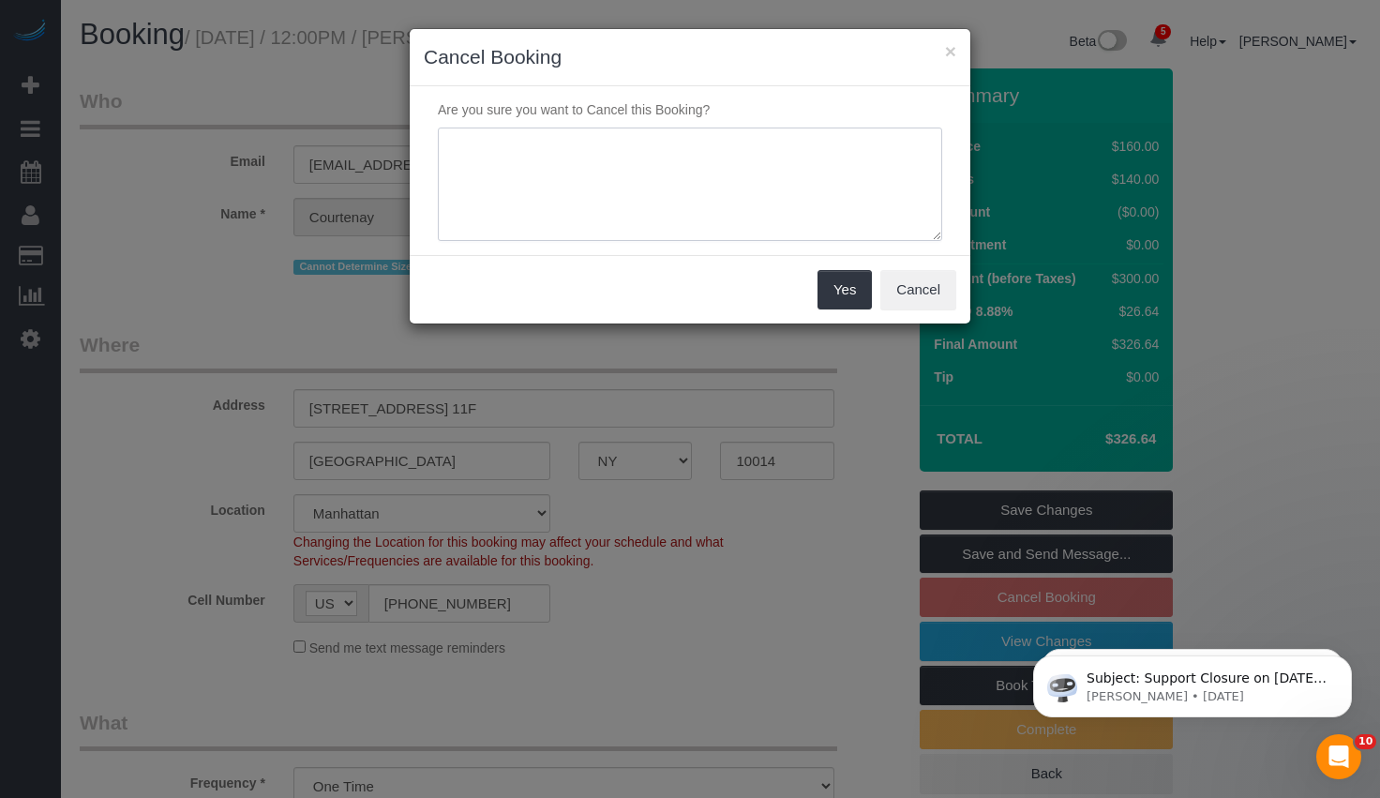
click at [549, 138] on textarea at bounding box center [690, 184] width 504 height 114
click at [560, 152] on textarea at bounding box center [690, 184] width 504 height 114
type textarea "Will need more specialized cleaning construction company to do this."
click at [850, 291] on button "Yes" at bounding box center [844, 289] width 54 height 39
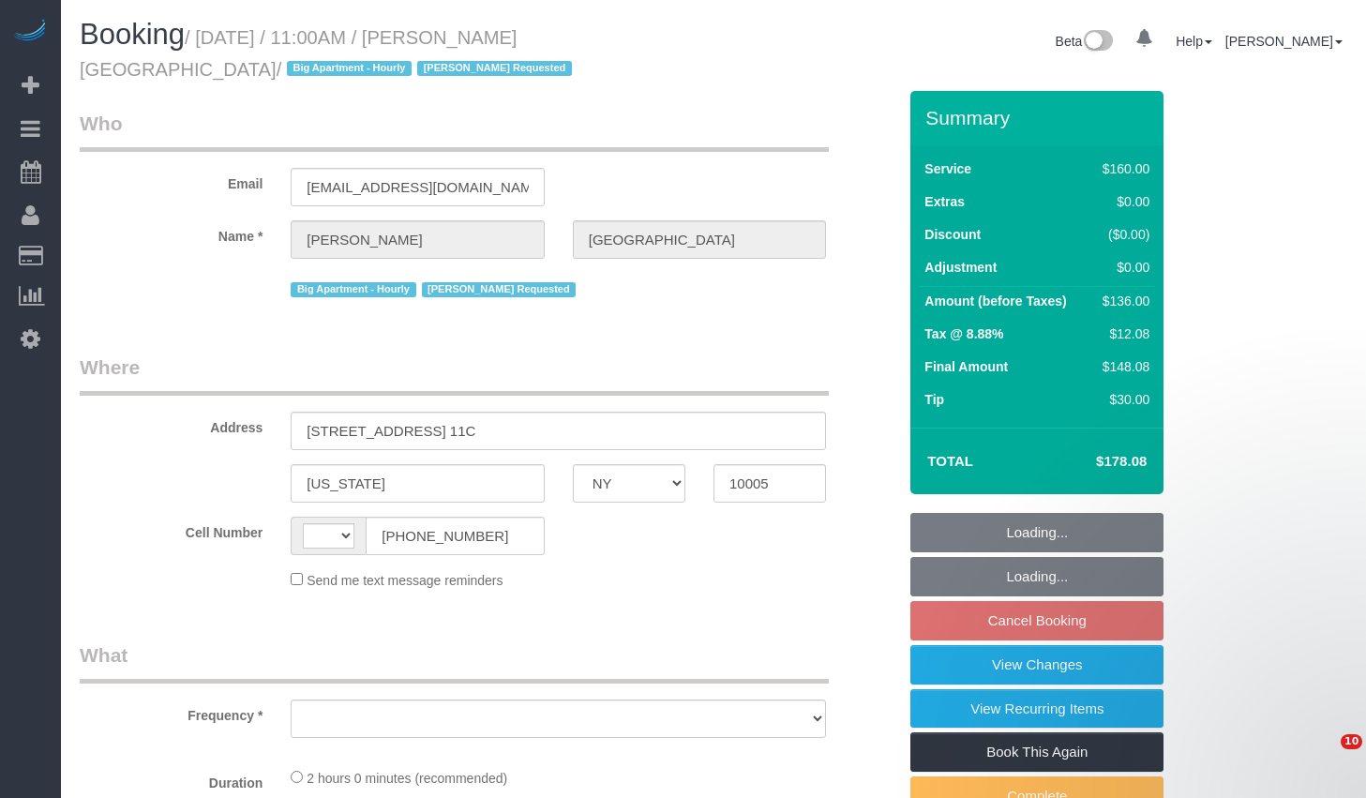
select select "NY"
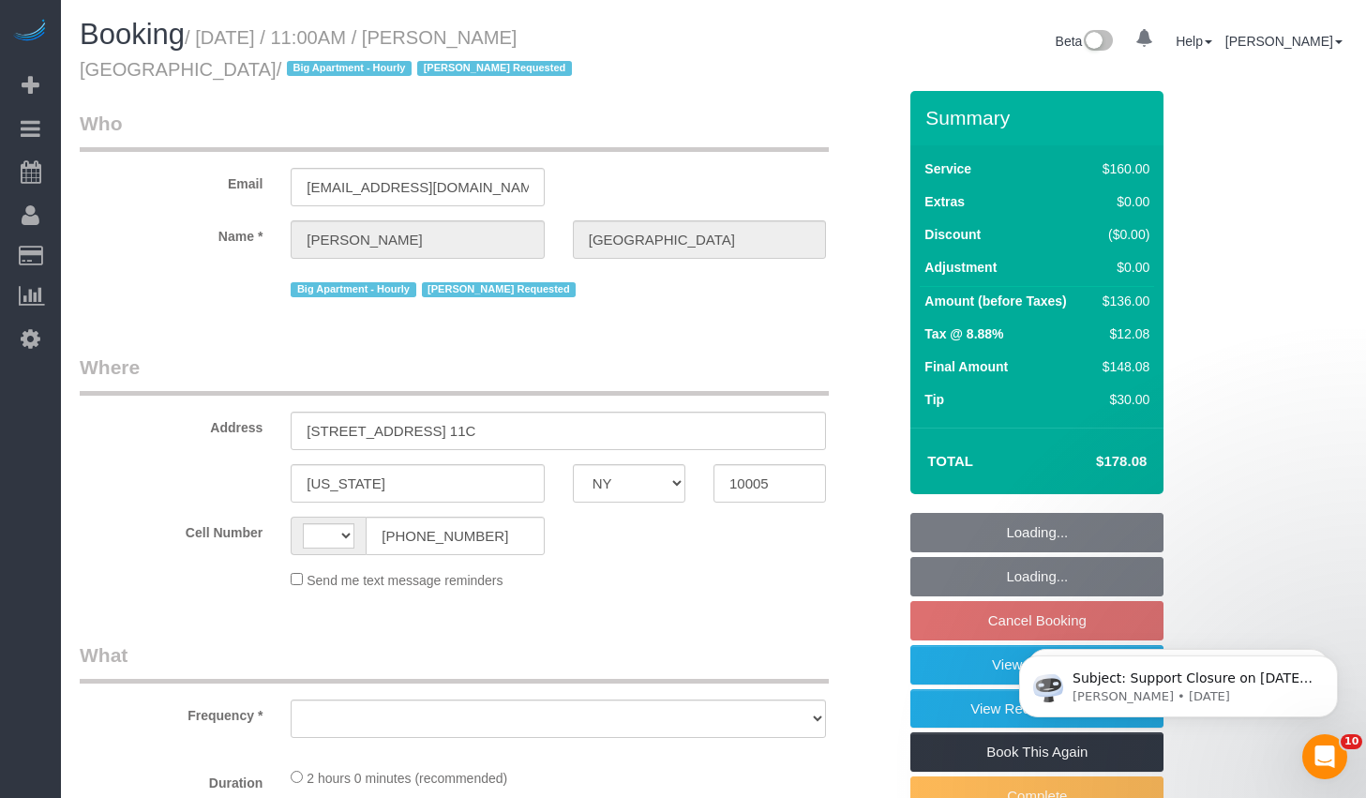
select select "object:424"
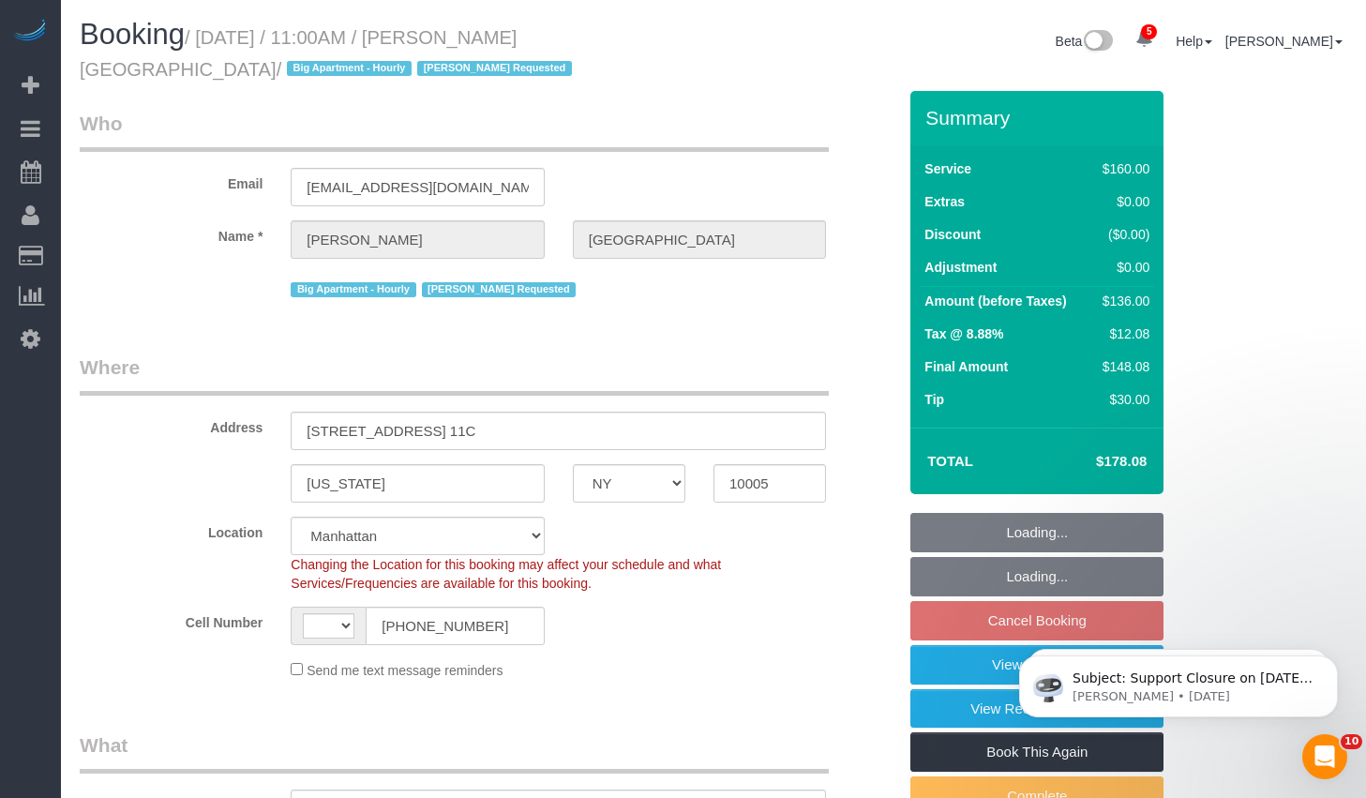
select select "string:stripe-pm_1HNiA64VGloSiKo7EYBKCsL5"
select select "string:US"
select select "spot4"
select select "number:89"
select select "number:90"
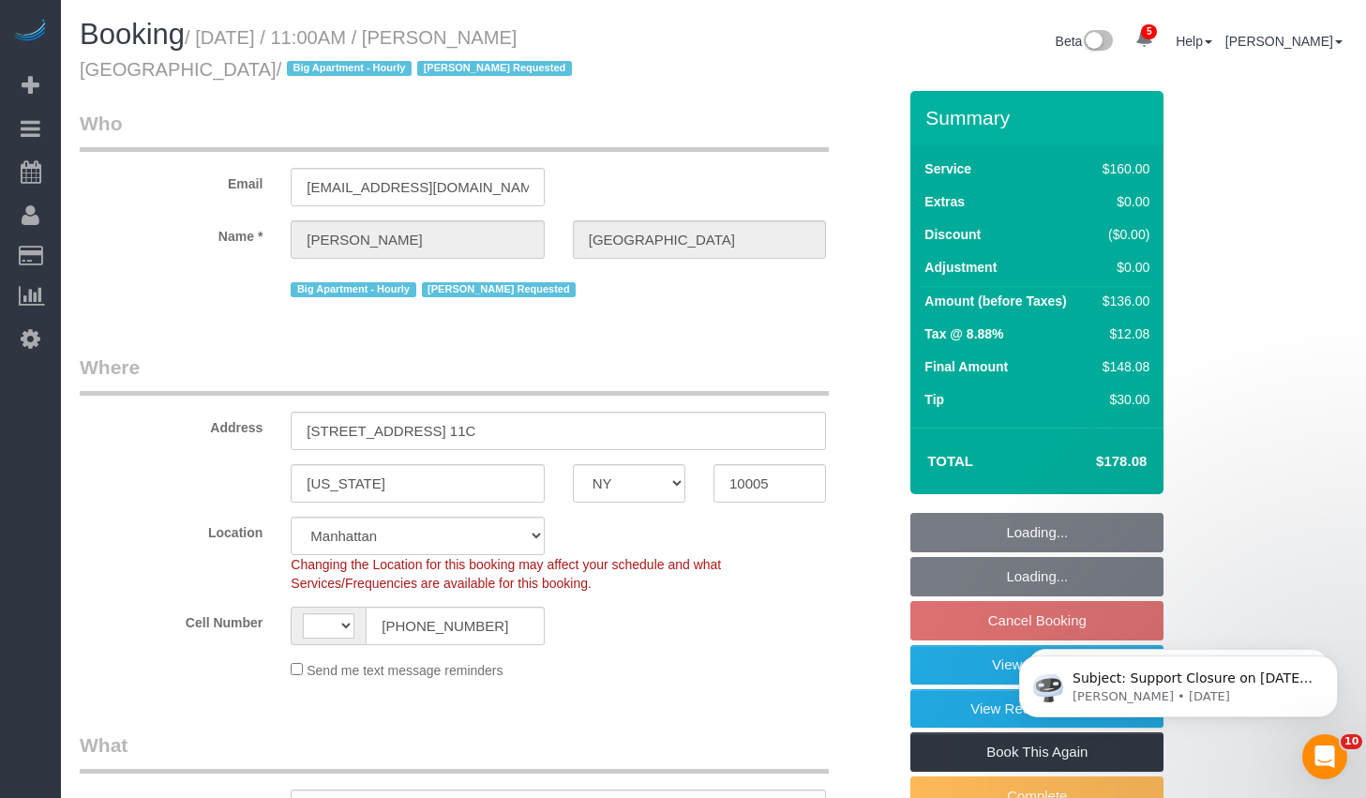
select select "number:15"
select select "number:5"
select select "object:1301"
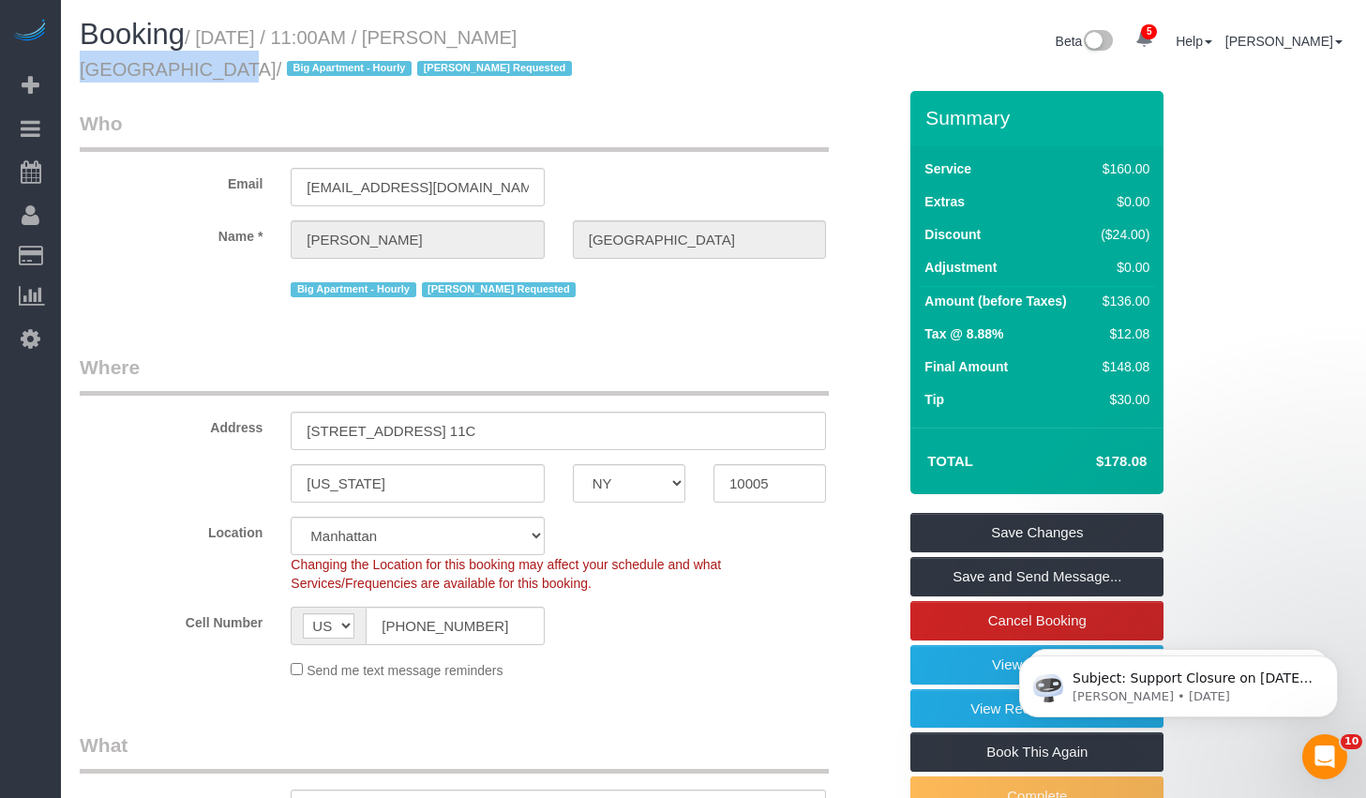
drag, startPoint x: 461, startPoint y: 35, endPoint x: 586, endPoint y: 38, distance: 124.7
click at [577, 38] on small "/ August 30, 2025 / 11:00AM / Lindsay Ireland / Big Apartment - Hourly Ingrid M…" at bounding box center [329, 53] width 498 height 52
copy small "Lindsay Ireland"
click at [954, 673] on link "View Changes" at bounding box center [1036, 664] width 253 height 39
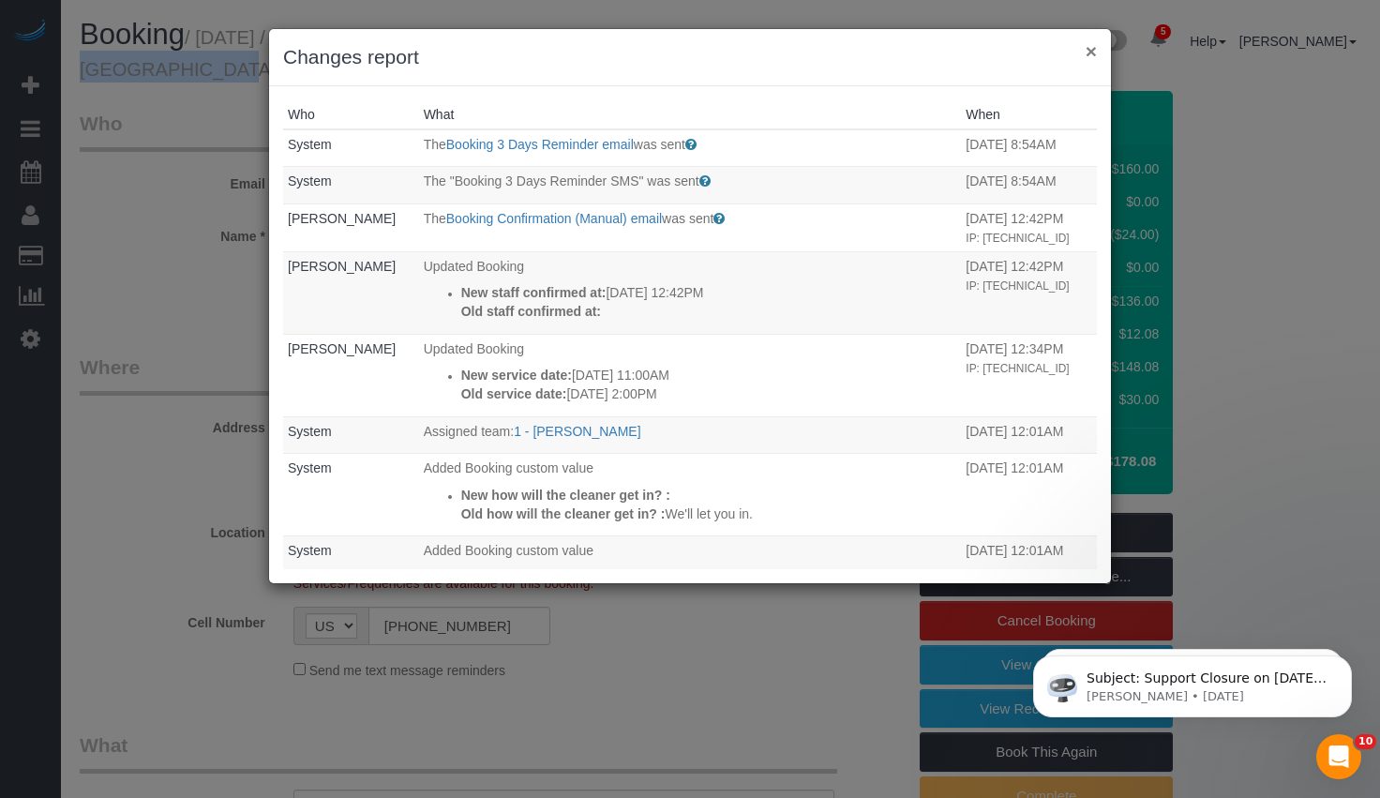
click at [1093, 53] on button "×" at bounding box center [1090, 51] width 11 height 20
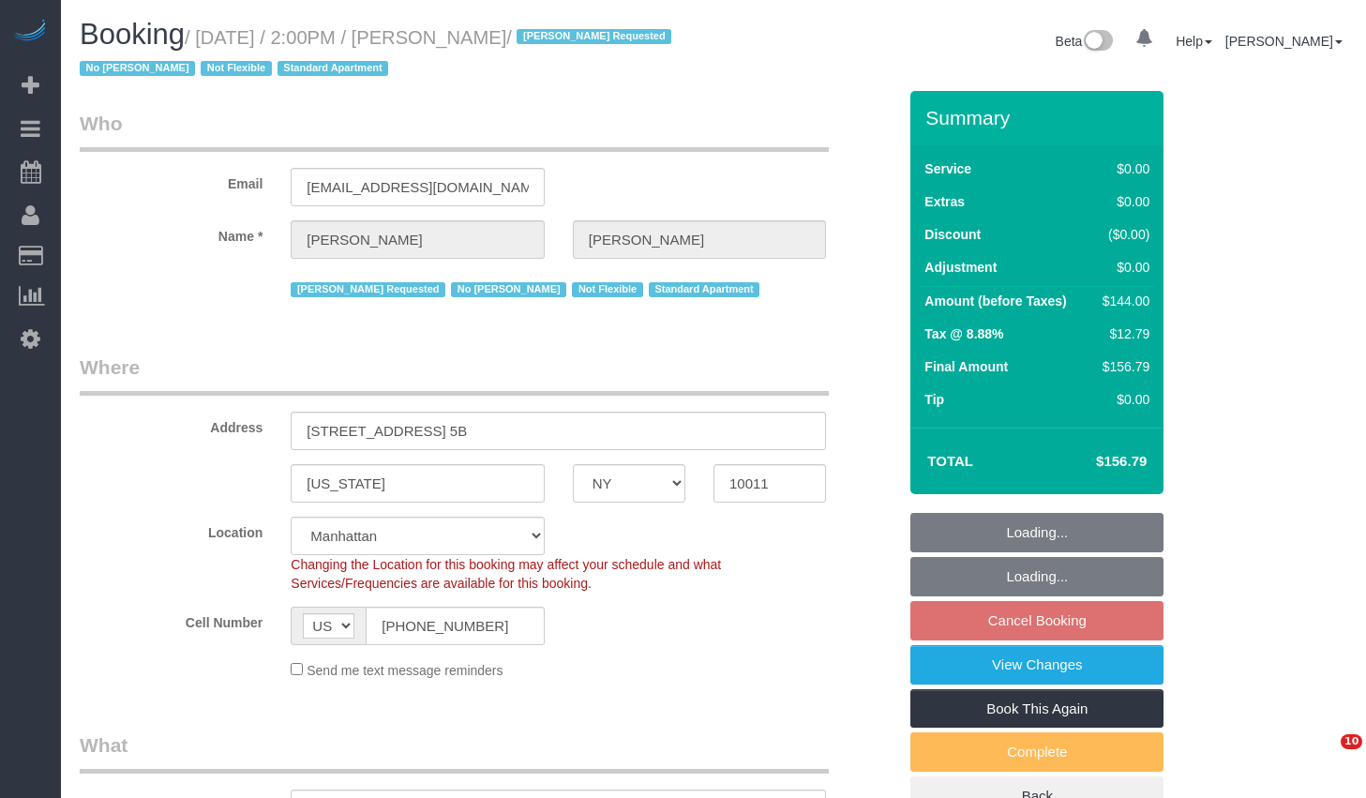
select select "NY"
select select "number:89"
select select "number:90"
select select "number:15"
select select "number:7"
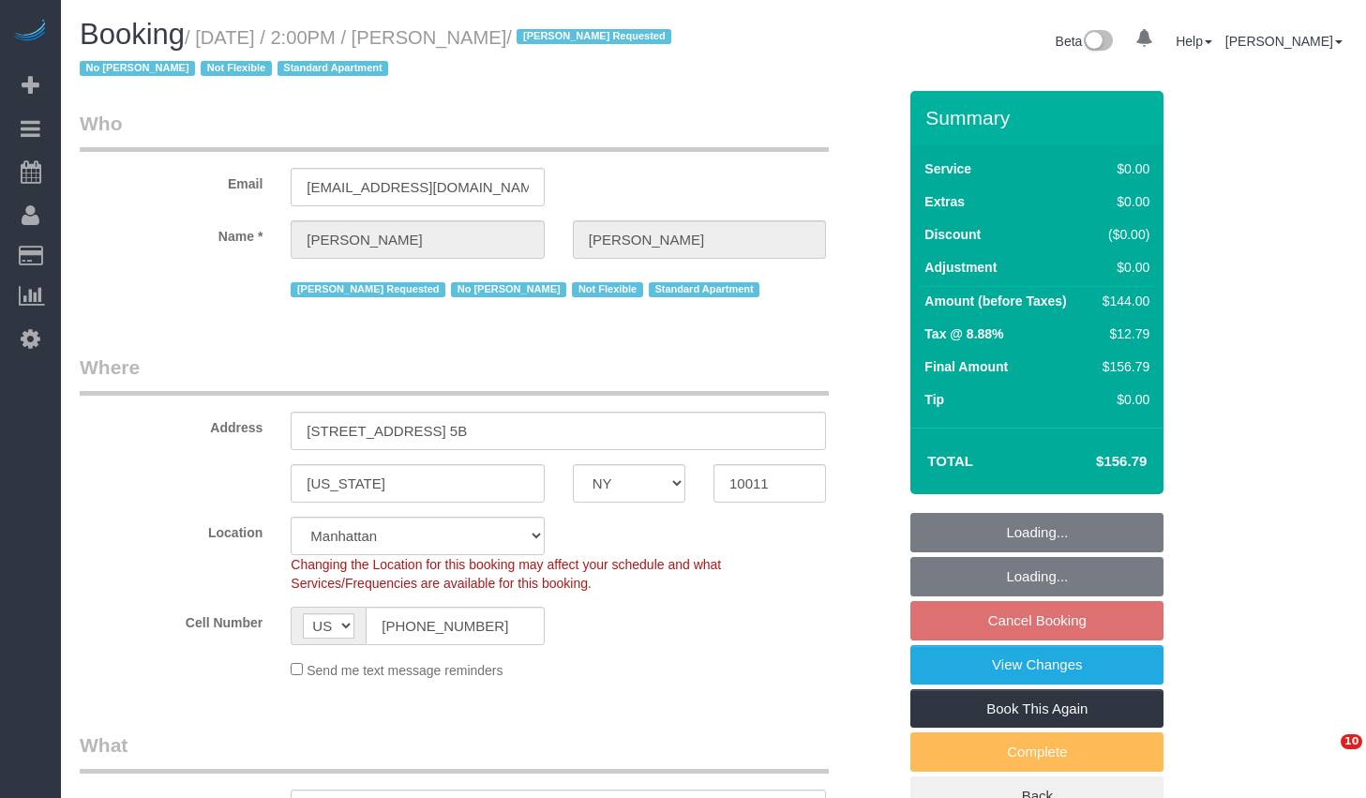
select select "object:828"
select select "spot7"
select select "1"
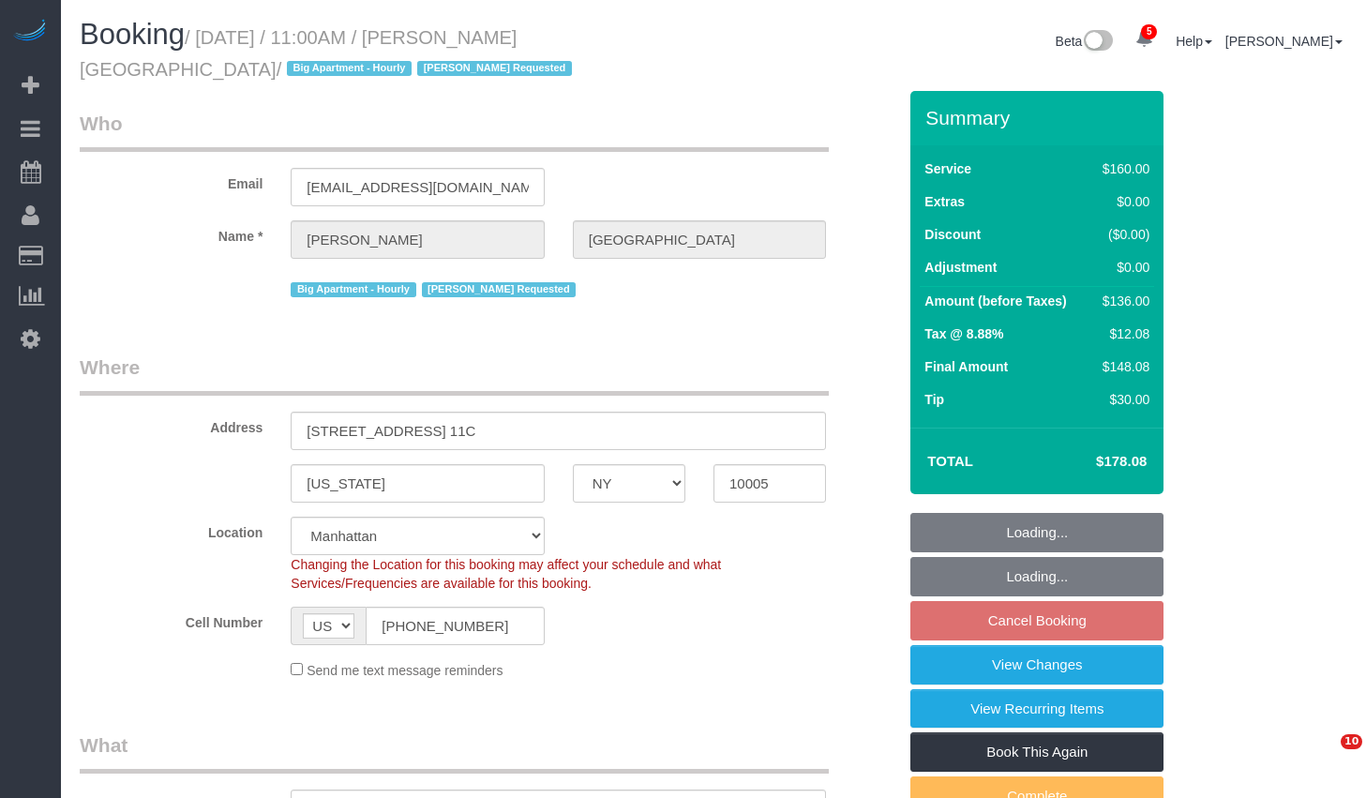
select select "NY"
select select "number:89"
select select "number:90"
select select "number:15"
select select "number:5"
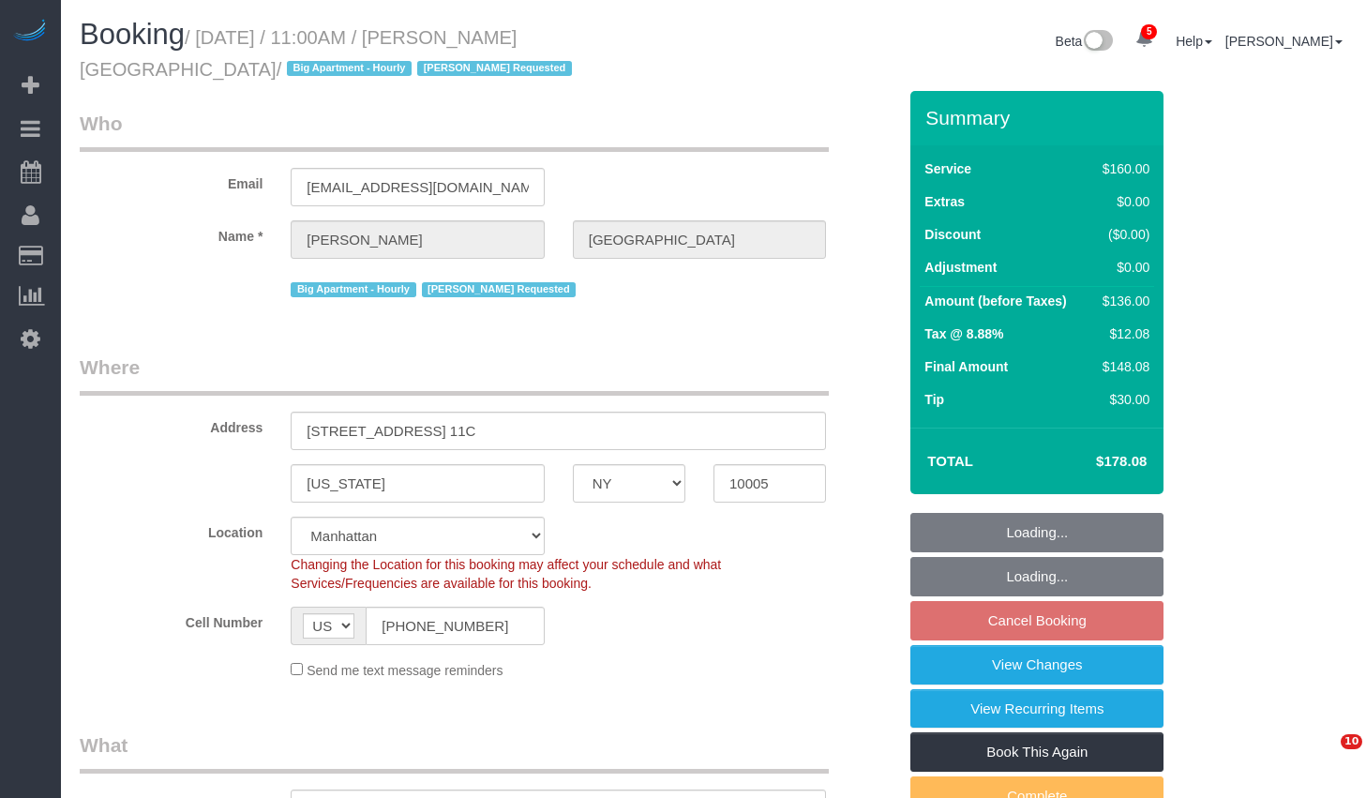
select select "spot4"
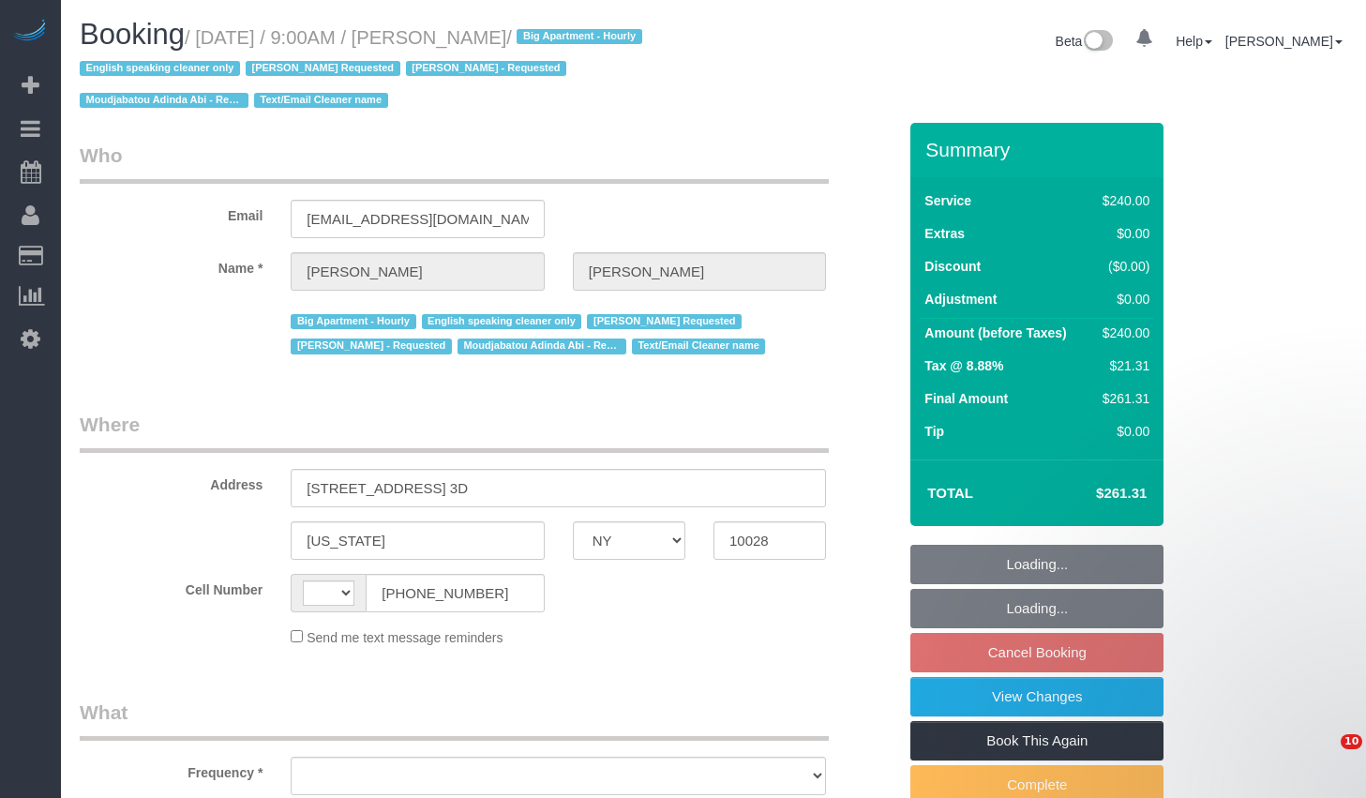
select select "NY"
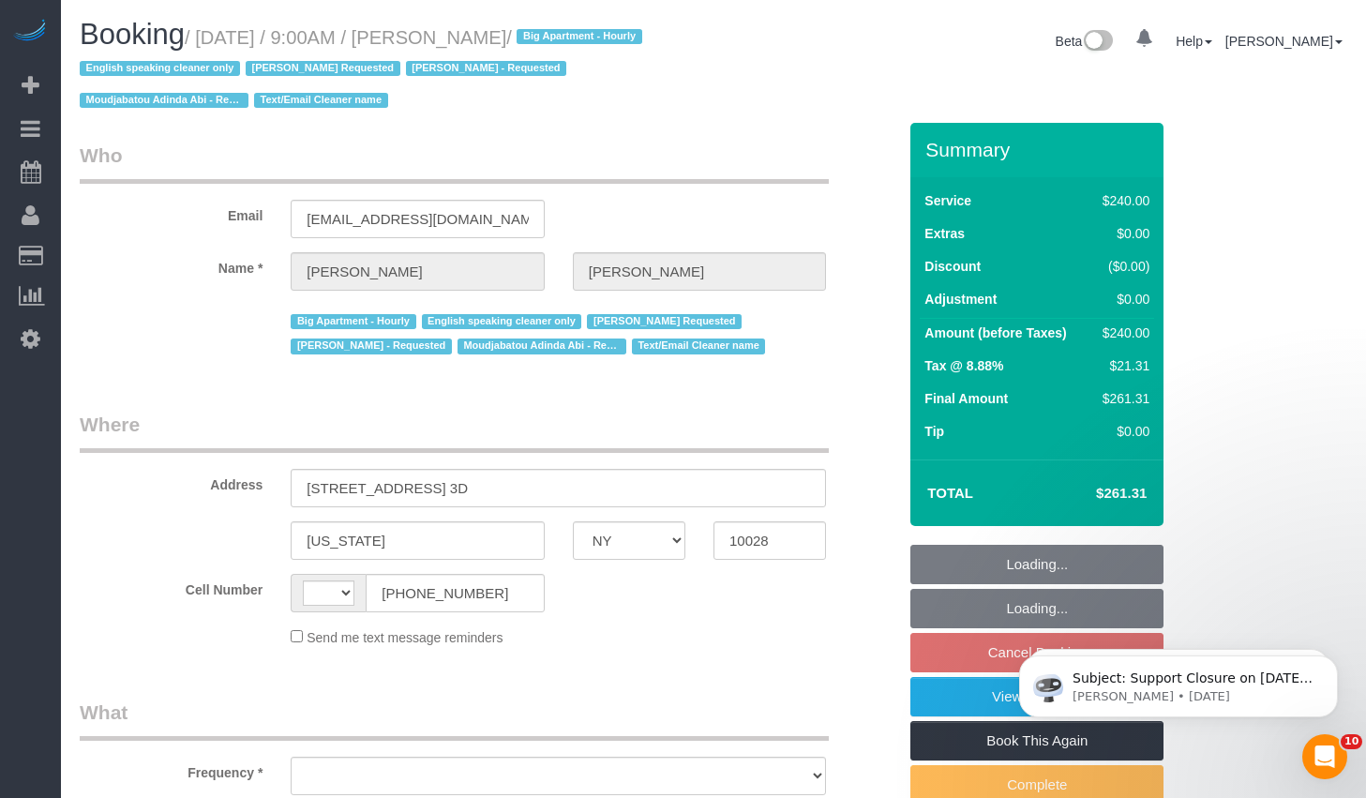
select select "string:[GEOGRAPHIC_DATA]"
select select "object:670"
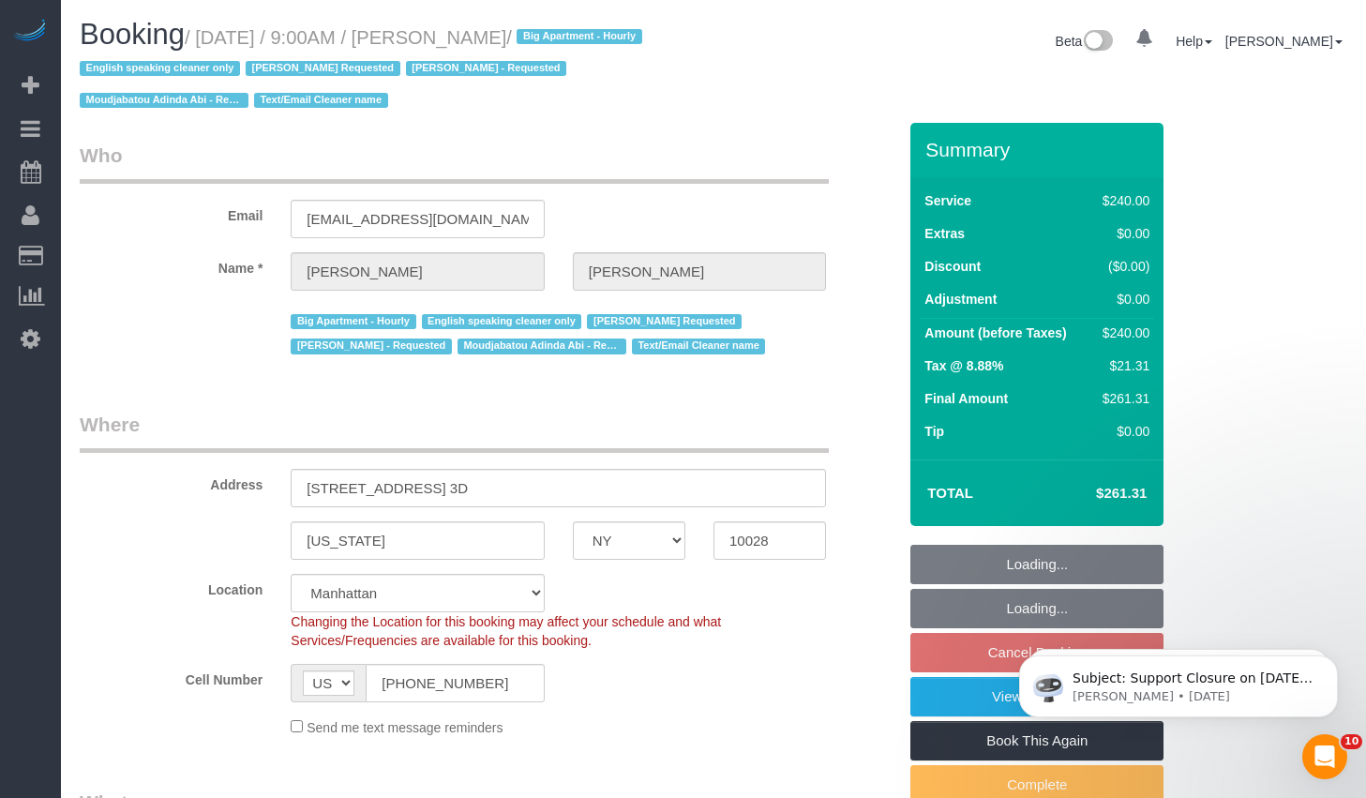
select select "string:stripe-pm_1OZH3s4VGloSiKo7VuH7vbAz"
select select "number:89"
select select "number:90"
select select "number:15"
select select "number:5"
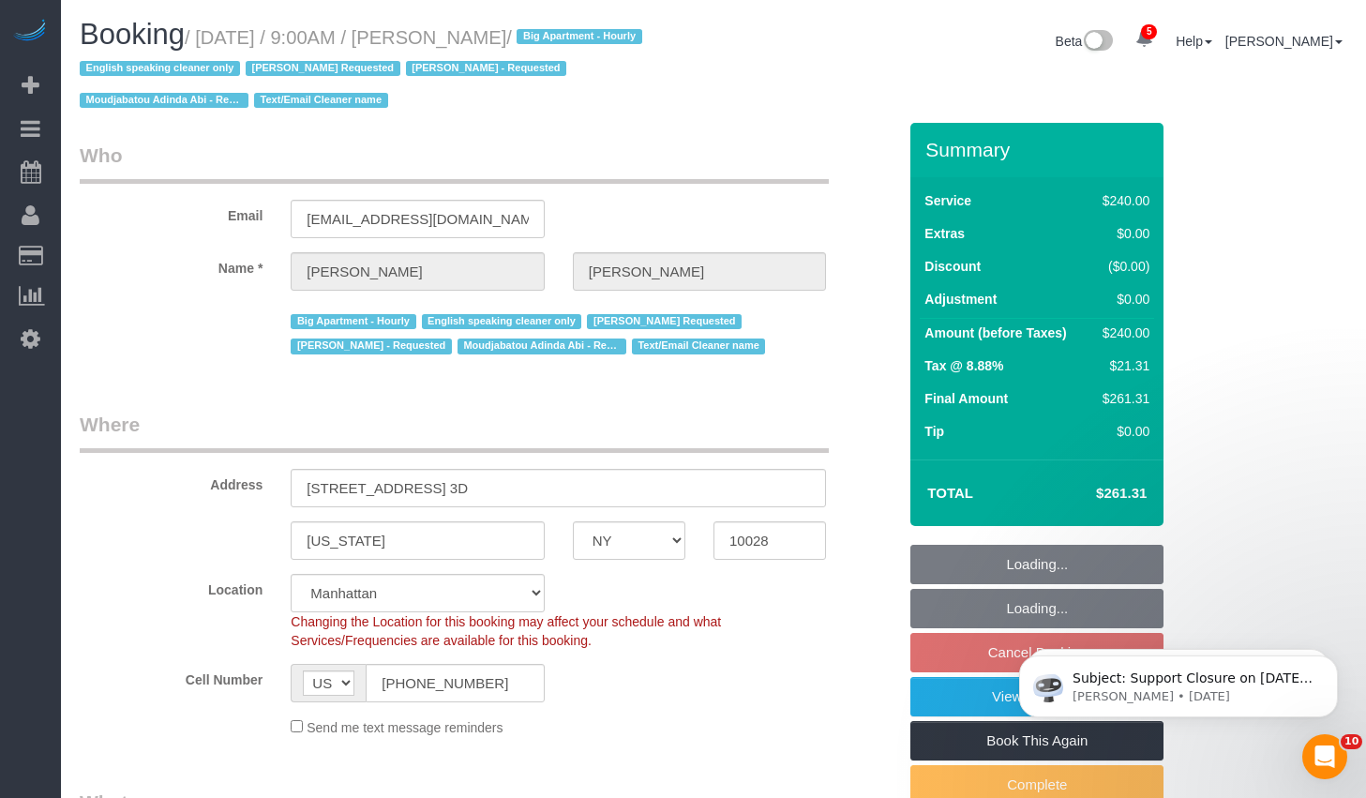
select select "180"
select select "spot2"
select select "object:1363"
